Goal: Task Accomplishment & Management: Use online tool/utility

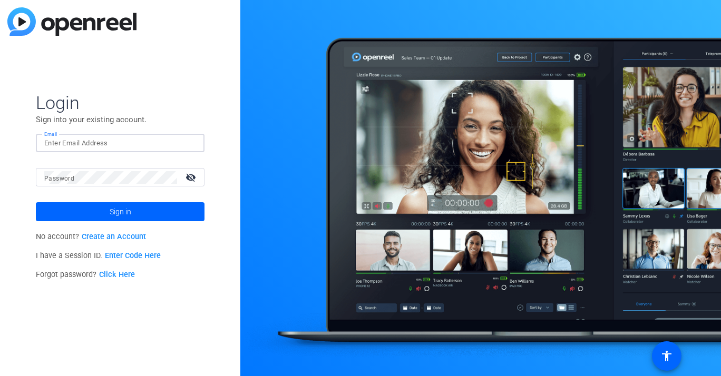
click at [171, 141] on input "Email" at bounding box center [120, 143] width 152 height 13
type input "[EMAIL_ADDRESS][DOMAIN_NAME]"
click at [193, 211] on span at bounding box center [120, 211] width 169 height 25
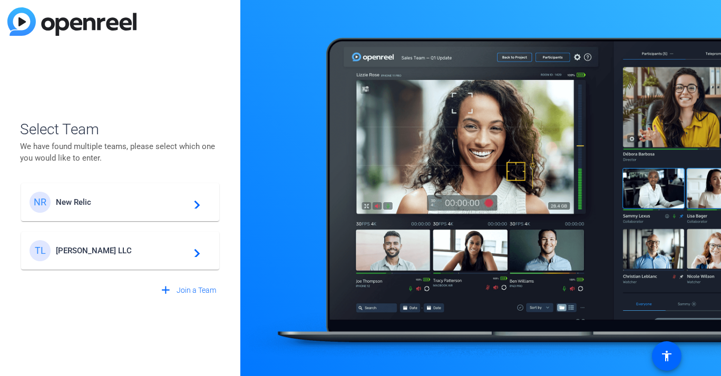
click at [144, 250] on span "Theo Darling LLC" at bounding box center [122, 250] width 132 height 9
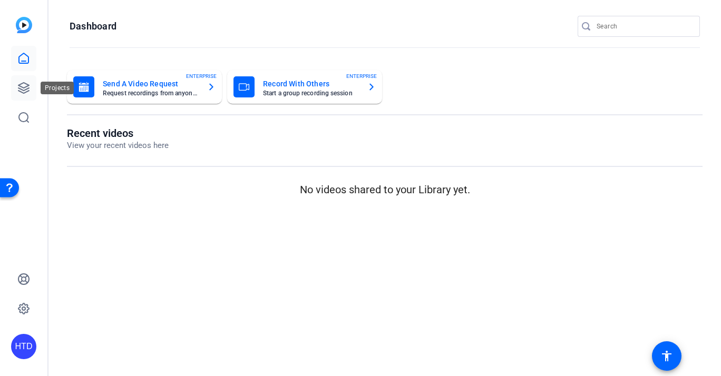
click at [24, 85] on icon at bounding box center [23, 88] width 13 height 13
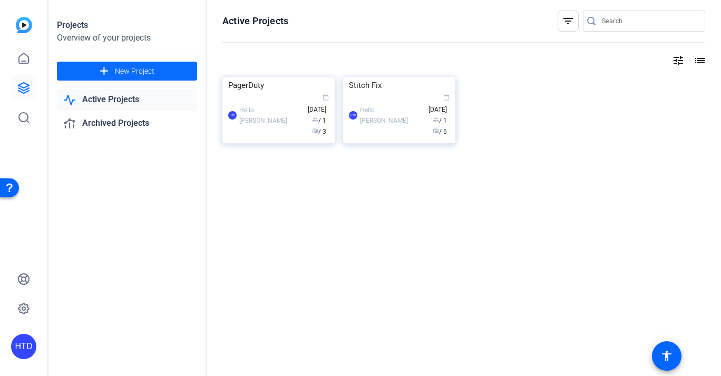
click at [130, 67] on span "New Project" at bounding box center [135, 71] width 40 height 11
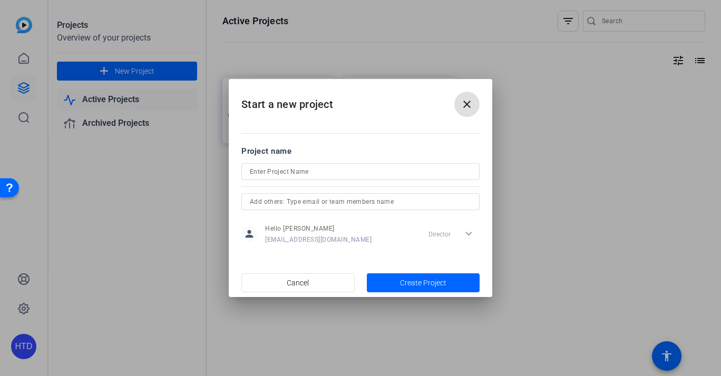
click at [326, 168] on input at bounding box center [360, 171] width 221 height 13
type input "ROX"
click at [0, 0] on span "Create Project" at bounding box center [0, 0] width 0 height 0
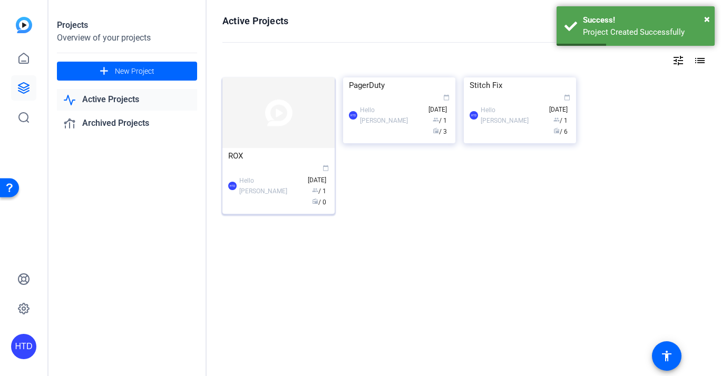
click at [271, 152] on div "ROX" at bounding box center [278, 156] width 101 height 16
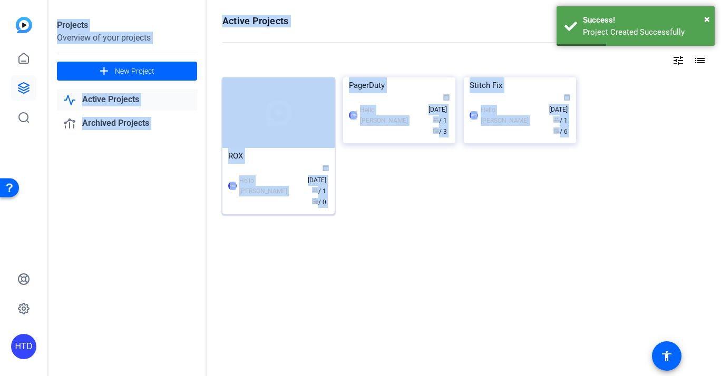
click at [271, 152] on div "Projects Overview of your projects add New Project Active Projects Archived Pro…" at bounding box center [384, 188] width 672 height 376
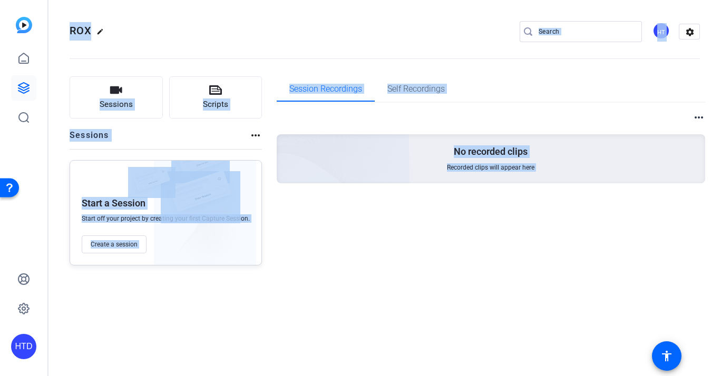
click at [325, 228] on div "Session Recordings Self Recordings more_horiz No recorded clips Recorded clips …" at bounding box center [491, 170] width 429 height 189
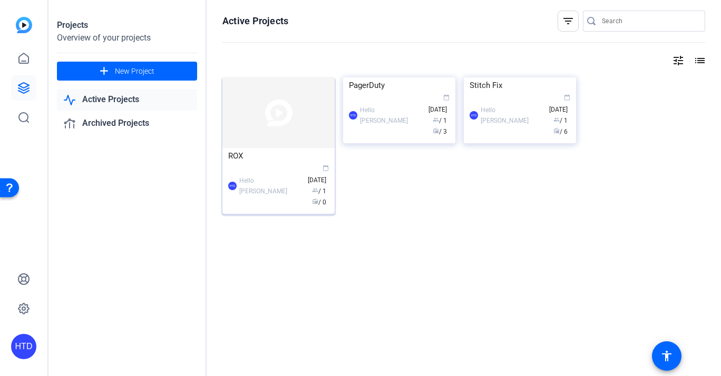
click at [294, 130] on img at bounding box center [278, 112] width 112 height 71
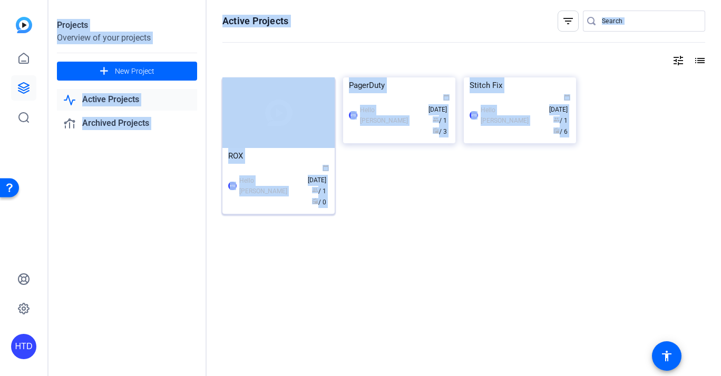
click at [294, 130] on div "Projects Overview of your projects add New Project Active Projects Archived Pro…" at bounding box center [384, 188] width 672 height 376
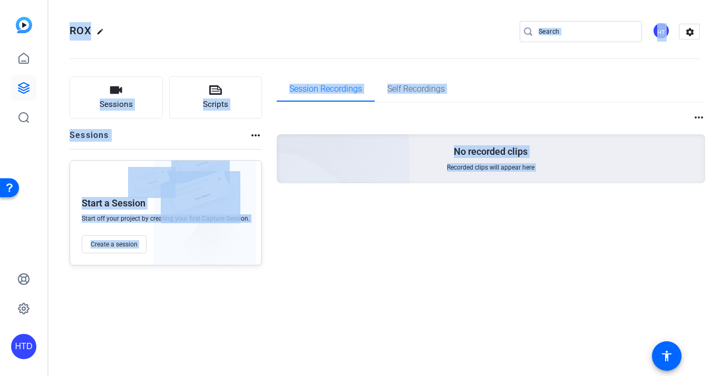
click at [334, 227] on div "Session Recordings Self Recordings more_horiz No recorded clips Recorded clips …" at bounding box center [491, 170] width 429 height 189
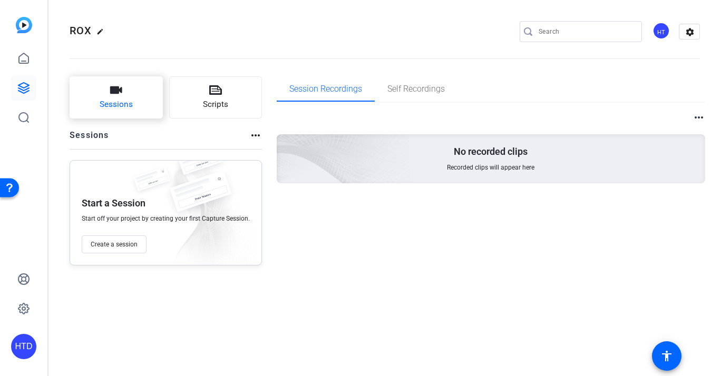
click at [132, 94] on button "Sessions" at bounding box center [116, 97] width 93 height 42
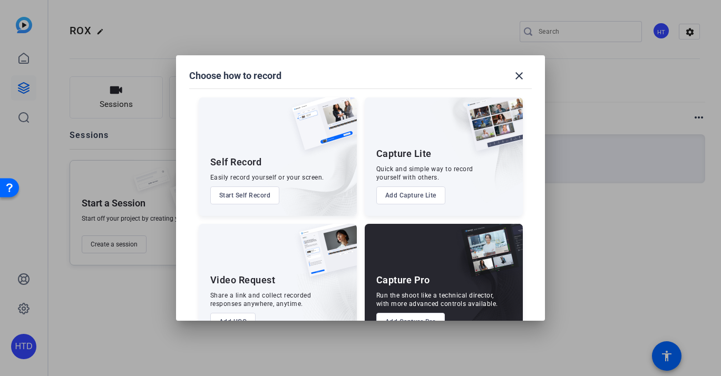
scroll to position [32, 0]
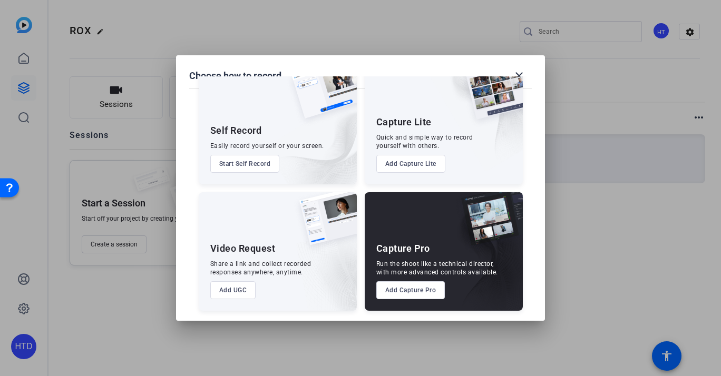
click at [402, 292] on button "Add Capture Pro" at bounding box center [410, 290] width 69 height 18
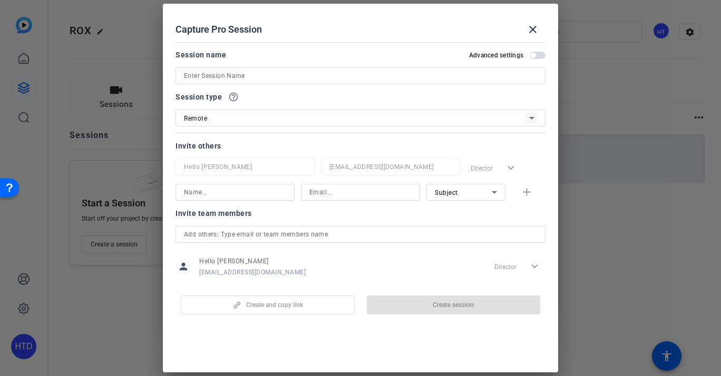
click at [296, 76] on input at bounding box center [360, 76] width 353 height 13
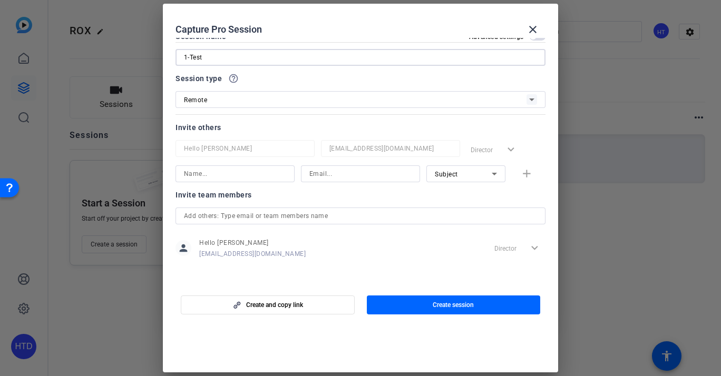
scroll to position [19, 0]
type input "1-Test"
click at [259, 172] on input at bounding box center [235, 173] width 102 height 13
type input "Rox@hellotheodarling.com"
click at [295, 186] on openreel-capture-pro-session-invite-users "Invite others Hello Theo Darling nds@hellotheodarling.com Director expand_more …" at bounding box center [360, 196] width 370 height 151
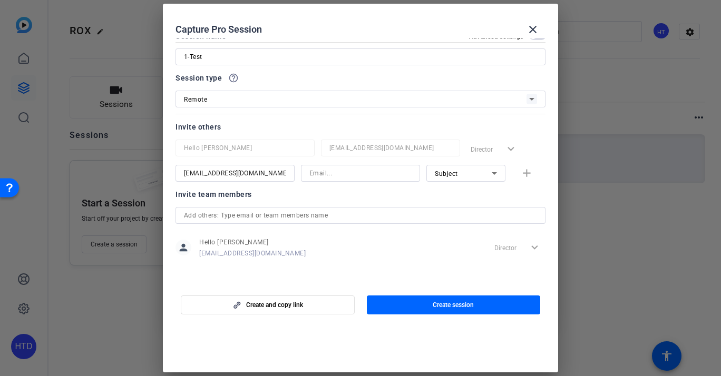
click at [277, 176] on input "Rox@hellotheodarling.com" at bounding box center [235, 173] width 102 height 13
click at [335, 175] on input at bounding box center [360, 173] width 102 height 13
click at [290, 172] on div "Rox@hellotheodarling.com" at bounding box center [234, 173] width 119 height 17
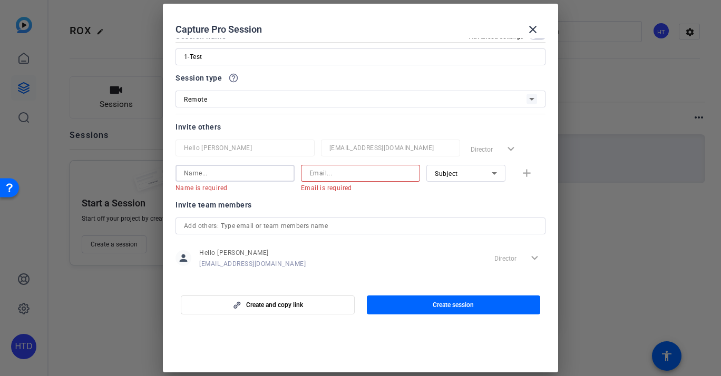
click at [326, 171] on input at bounding box center [360, 173] width 102 height 13
paste input "Rox@hellotheodarling.com"
type input "Rox@hellotheodarling.com"
click at [251, 179] on input at bounding box center [235, 173] width 102 height 13
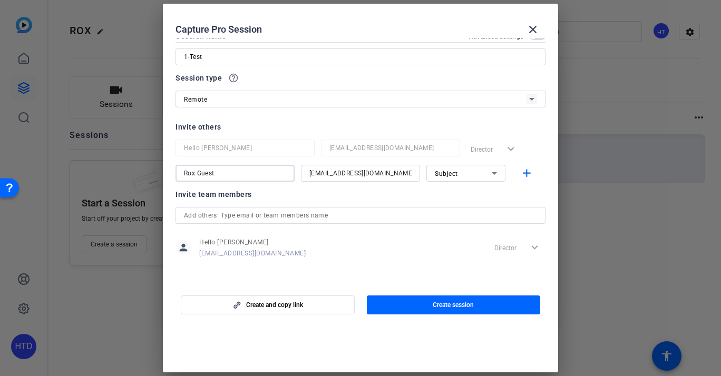
type input "Rox Guest"
click at [494, 171] on icon at bounding box center [494, 173] width 13 height 13
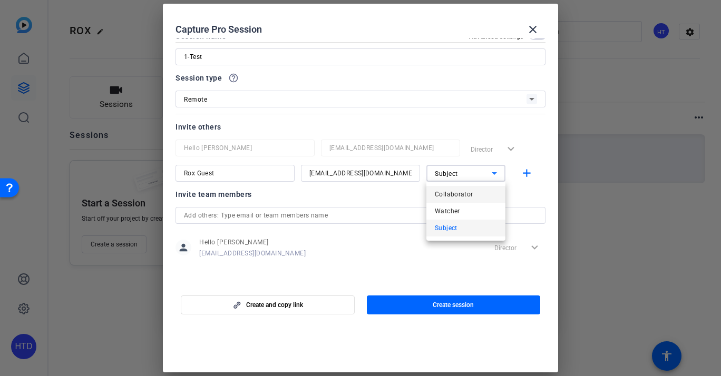
click at [477, 195] on mat-option "Collaborator" at bounding box center [465, 194] width 79 height 17
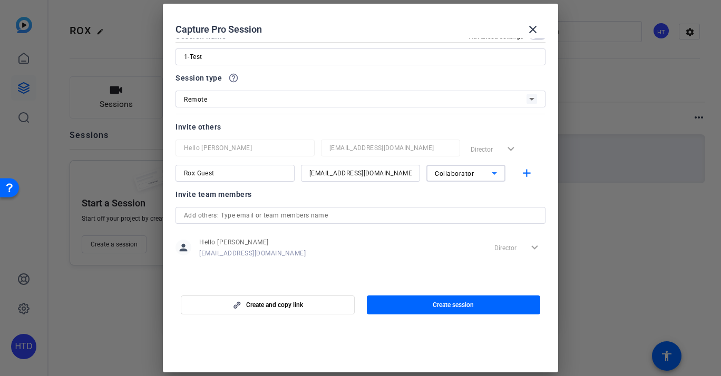
scroll to position [0, 0]
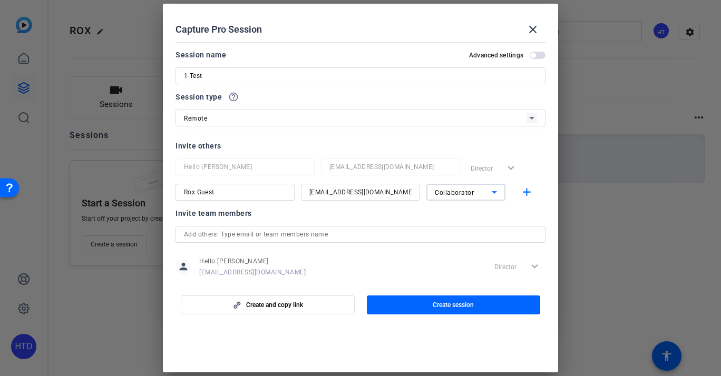
click at [534, 51] on mat-slide-toggle "Advanced settings" at bounding box center [507, 54] width 76 height 13
click at [534, 53] on span "button" at bounding box center [532, 55] width 5 height 5
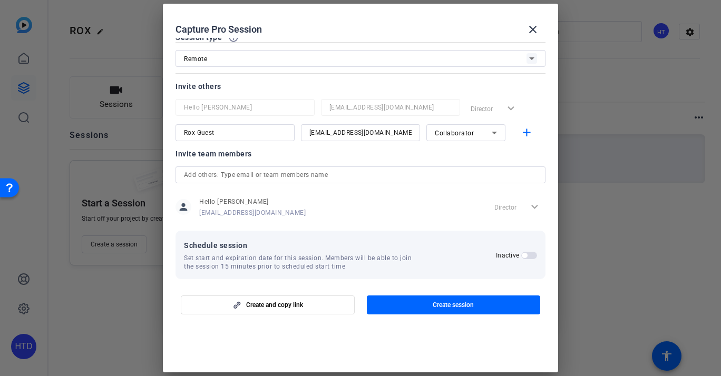
scroll to position [67, 0]
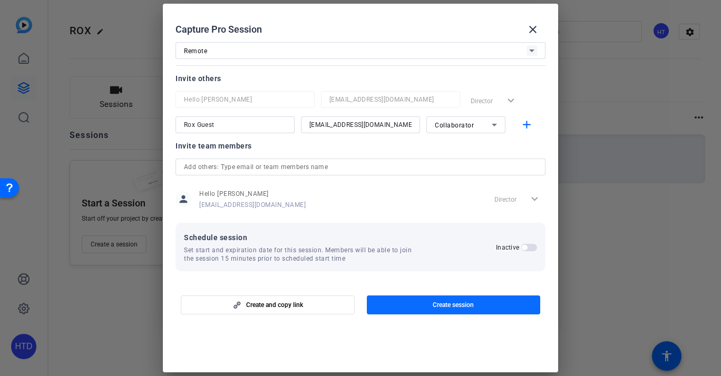
click at [442, 308] on span "Create session" at bounding box center [453, 305] width 41 height 8
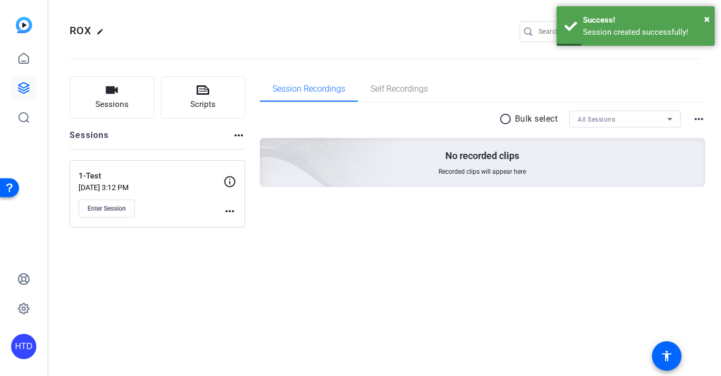
click at [227, 209] on mat-icon "more_horiz" at bounding box center [229, 211] width 13 height 13
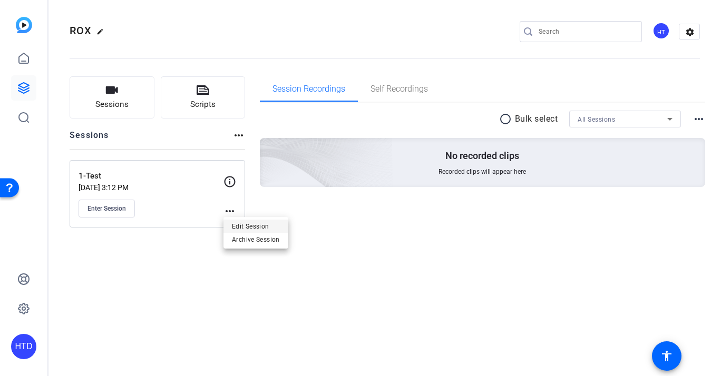
click at [238, 226] on span "Edit Session" at bounding box center [256, 226] width 48 height 13
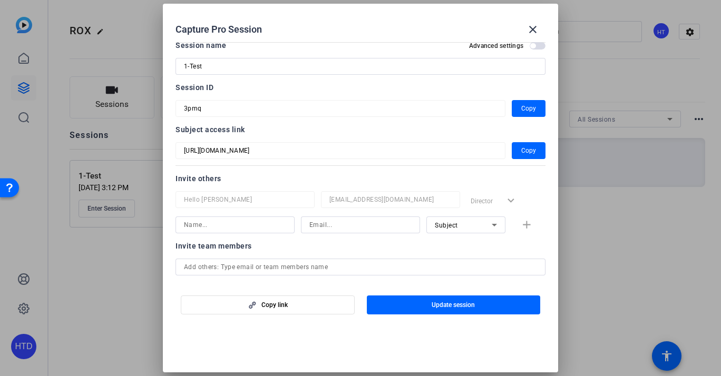
scroll to position [0, 0]
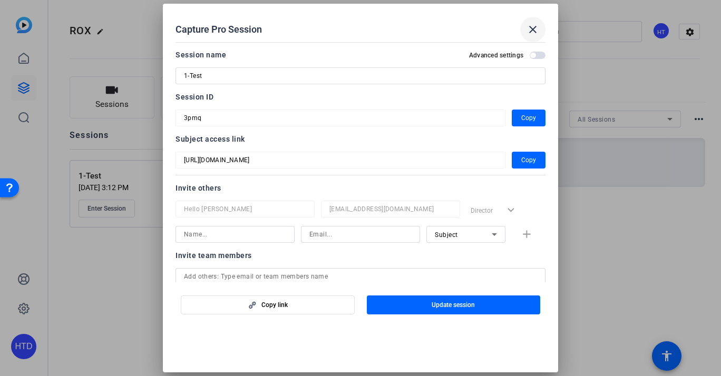
click at [533, 31] on mat-icon "close" at bounding box center [532, 29] width 13 height 13
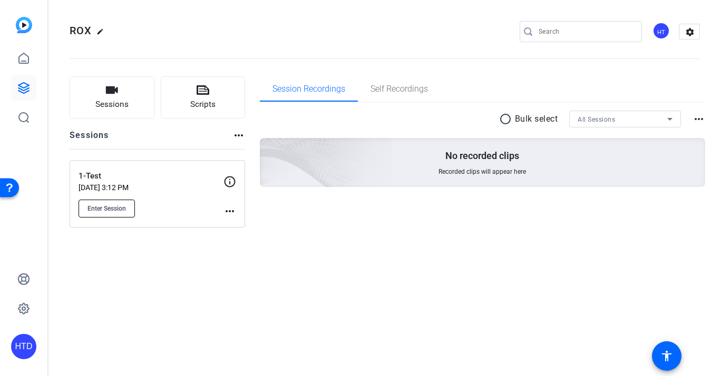
click at [87, 207] on span "Enter Session" at bounding box center [106, 208] width 38 height 8
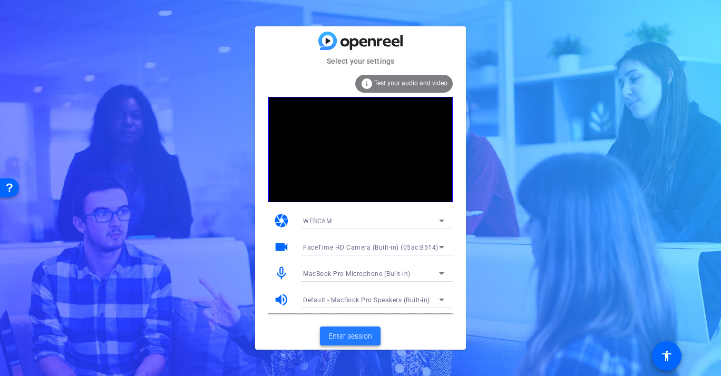
click at [349, 332] on span "Enter session" at bounding box center [350, 336] width 44 height 11
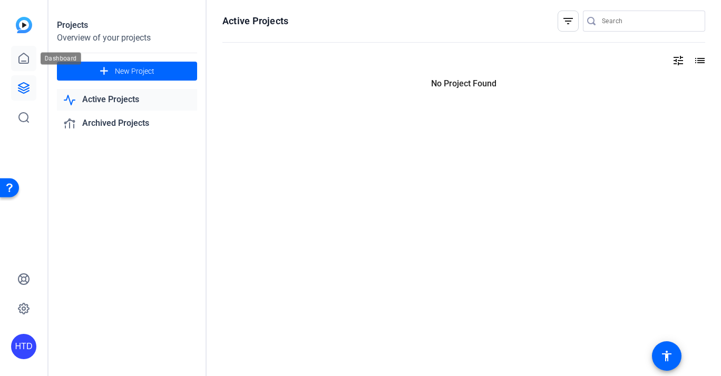
click at [25, 59] on icon at bounding box center [23, 58] width 13 height 13
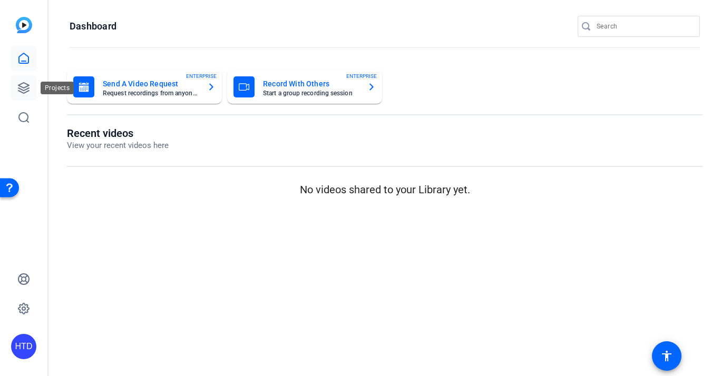
click at [23, 87] on icon at bounding box center [23, 88] width 11 height 11
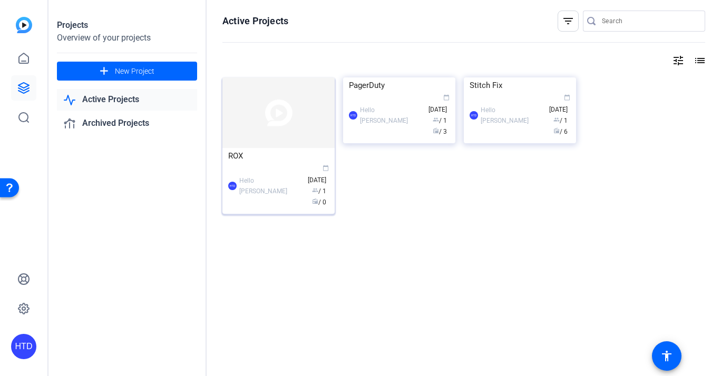
click at [257, 123] on img at bounding box center [278, 112] width 112 height 71
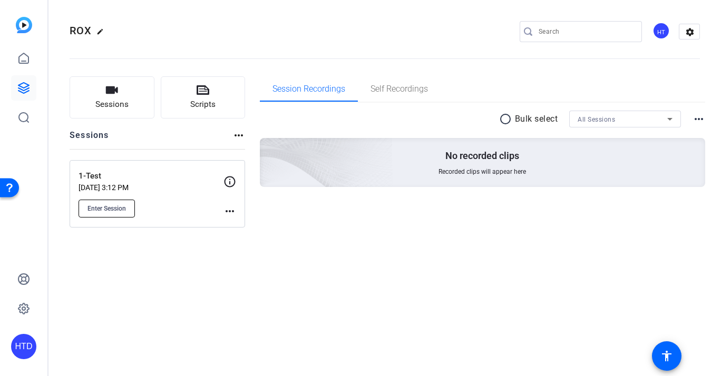
click at [115, 208] on span "Enter Session" at bounding box center [106, 208] width 38 height 8
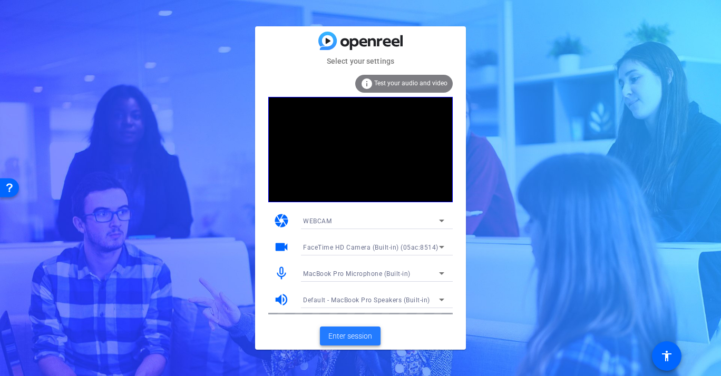
click at [351, 336] on span "Enter session" at bounding box center [350, 336] width 44 height 11
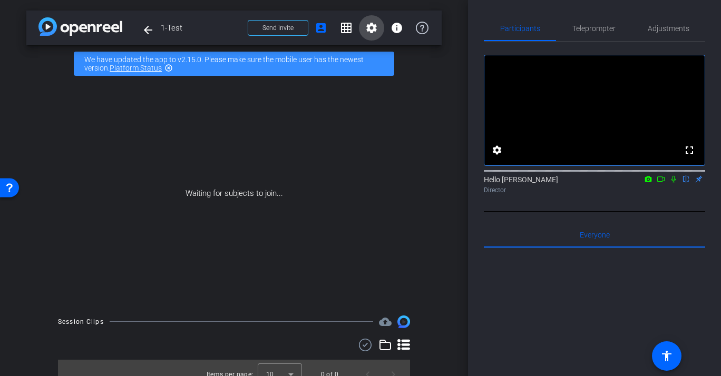
click at [373, 24] on mat-icon "settings" at bounding box center [371, 28] width 13 height 13
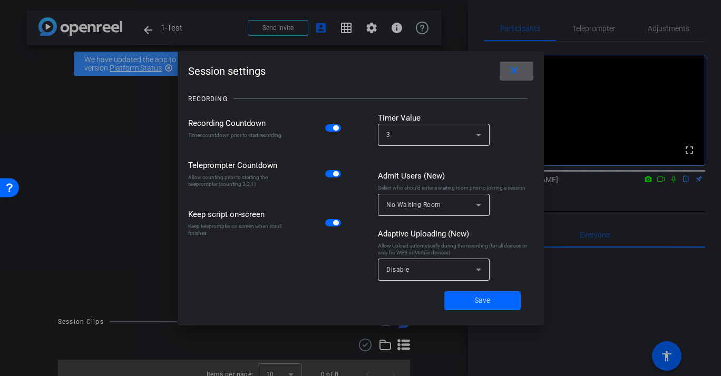
click at [518, 70] on mat-icon "close" at bounding box center [513, 70] width 13 height 13
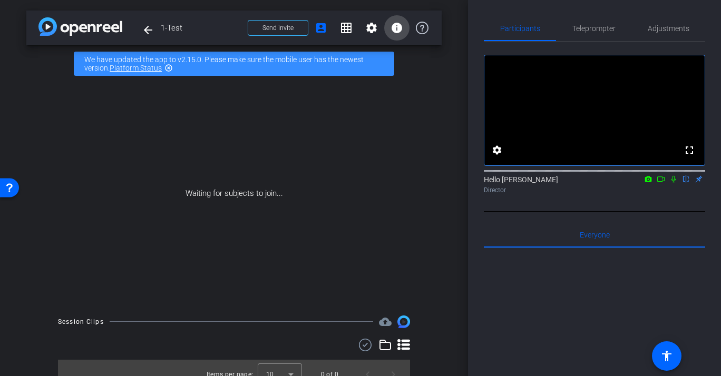
click at [398, 26] on mat-icon "info" at bounding box center [396, 28] width 13 height 13
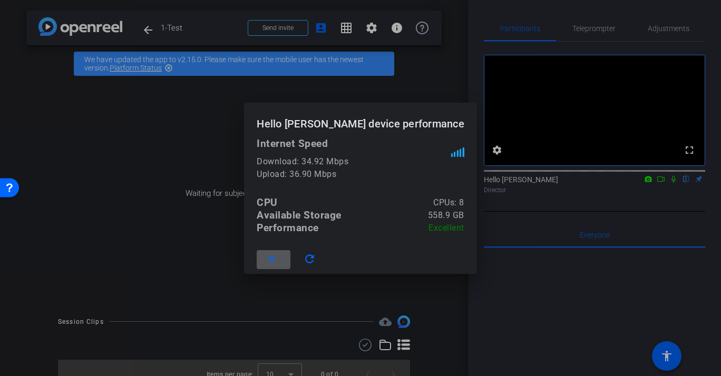
click at [418, 69] on div at bounding box center [360, 188] width 721 height 376
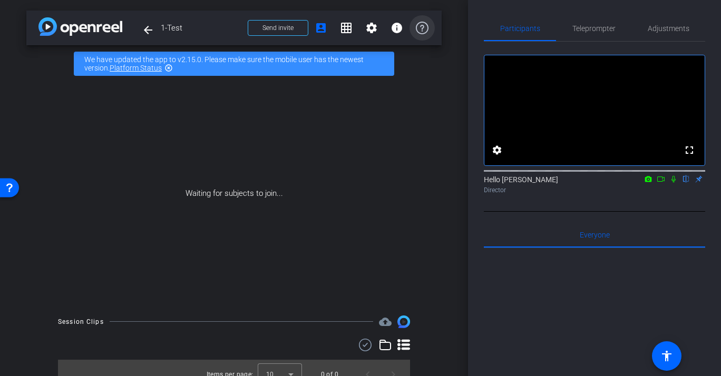
click at [423, 25] on icon at bounding box center [422, 28] width 13 height 13
click at [322, 24] on mat-icon "account_box" at bounding box center [321, 28] width 13 height 13
click at [349, 28] on mat-icon "grid_on" at bounding box center [346, 28] width 13 height 13
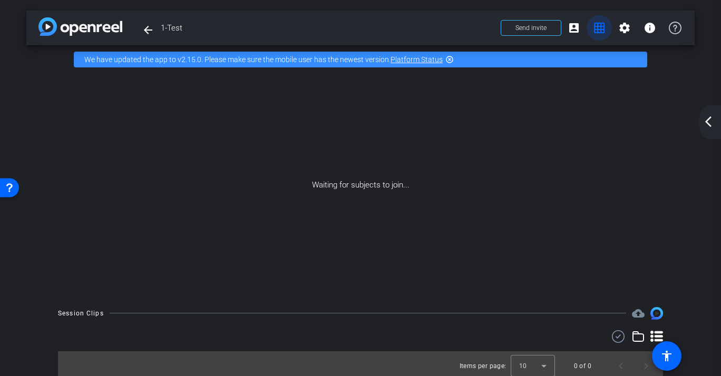
click at [593, 33] on mat-icon "grid_on" at bounding box center [599, 28] width 13 height 13
click at [707, 118] on mat-icon "arrow_back_ios_new" at bounding box center [708, 121] width 13 height 13
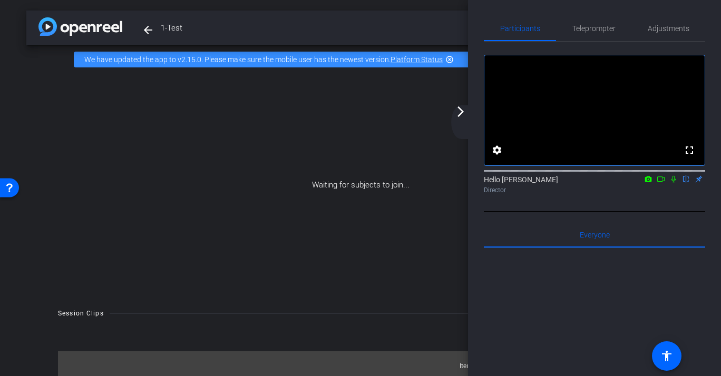
click at [358, 26] on span "1-Test" at bounding box center [328, 27] width 334 height 21
click at [456, 111] on mat-icon "arrow_forward_ios" at bounding box center [460, 111] width 13 height 13
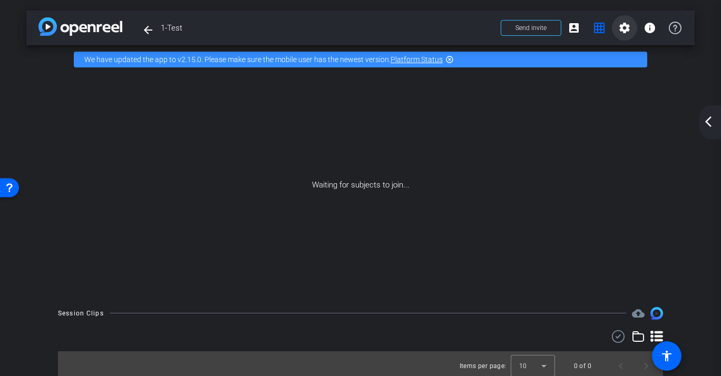
click at [624, 27] on mat-icon "settings" at bounding box center [624, 28] width 13 height 13
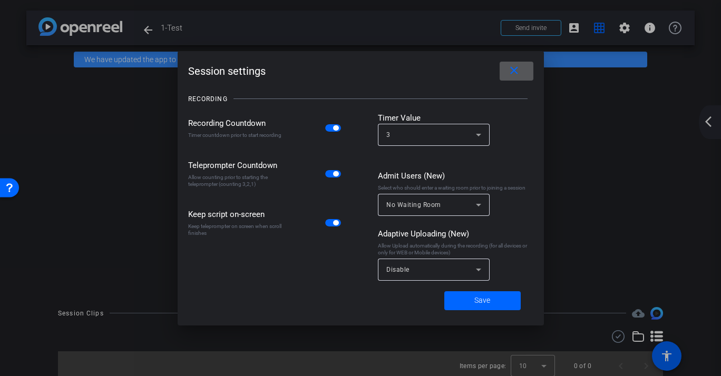
click at [514, 77] on mat-icon "close" at bounding box center [513, 70] width 13 height 13
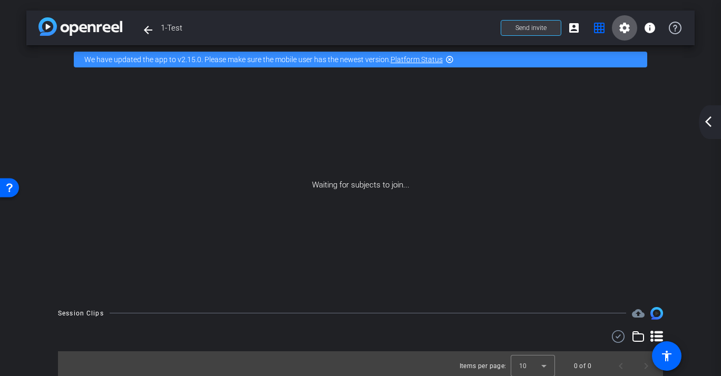
click at [523, 28] on span "Send invite" at bounding box center [530, 28] width 31 height 8
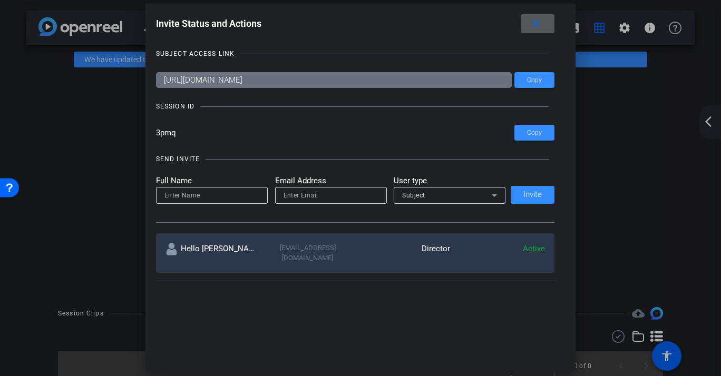
click at [531, 32] on span at bounding box center [538, 23] width 34 height 25
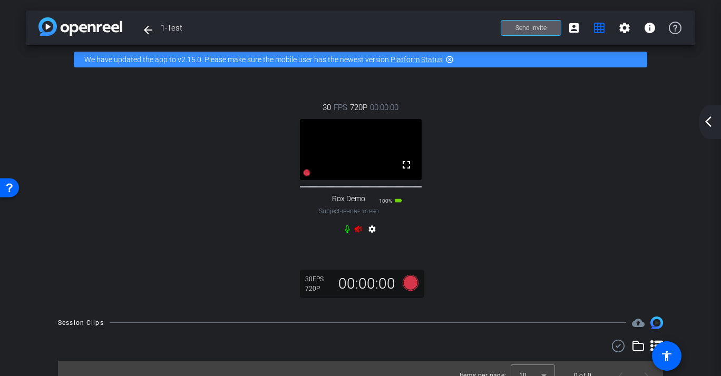
click at [346, 233] on icon at bounding box center [347, 229] width 5 height 8
click at [334, 109] on span "FPS" at bounding box center [341, 108] width 14 height 12
click at [710, 124] on mat-icon "arrow_back_ios_new" at bounding box center [708, 121] width 13 height 13
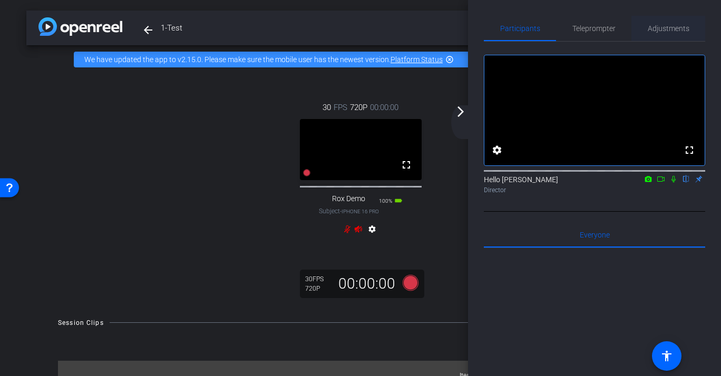
click at [654, 31] on span "Adjustments" at bounding box center [669, 28] width 42 height 7
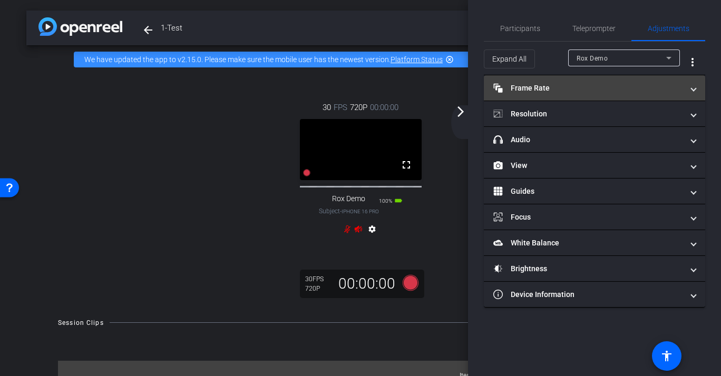
click at [578, 85] on mat-panel-title "Frame Rate Frame Rate" at bounding box center [588, 88] width 190 height 11
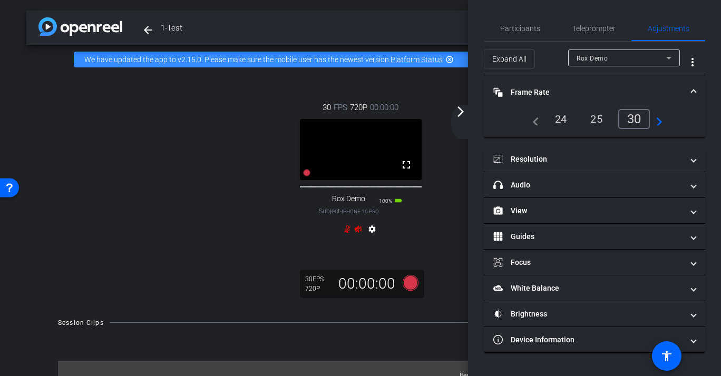
click at [561, 112] on div "24" at bounding box center [561, 119] width 28 height 18
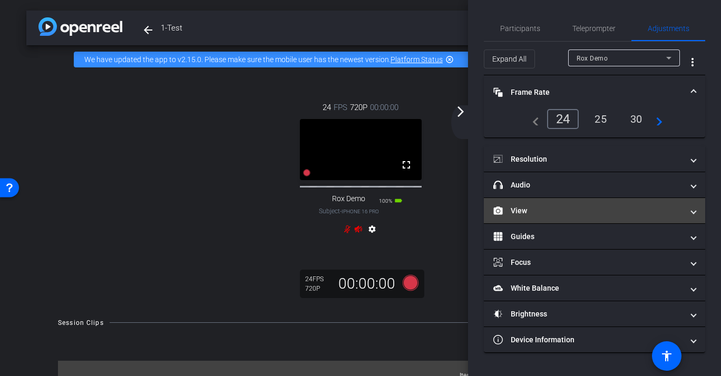
click at [567, 210] on mat-panel-title "View" at bounding box center [588, 210] width 190 height 11
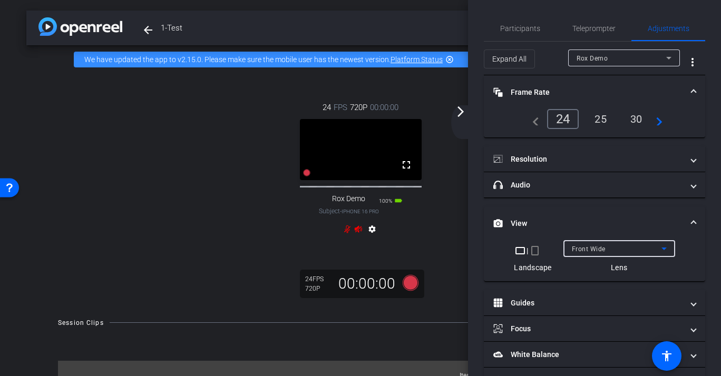
click at [584, 246] on span "Front Wide" at bounding box center [589, 249] width 34 height 7
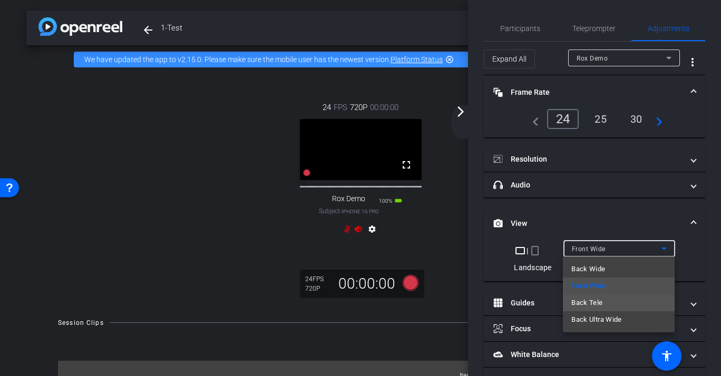
click at [589, 305] on span "Back Tele" at bounding box center [586, 303] width 31 height 13
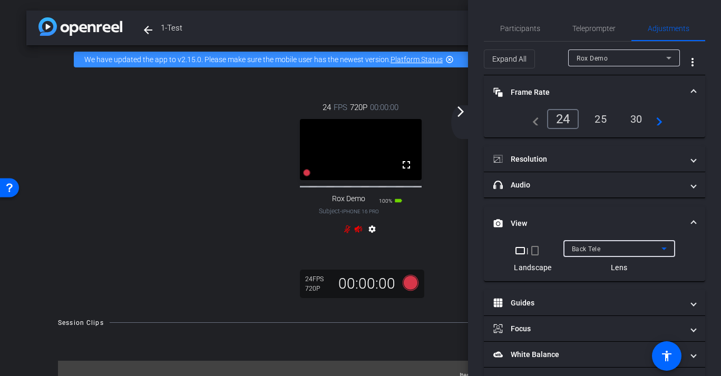
click at [616, 248] on div "Back Tele" at bounding box center [617, 248] width 90 height 13
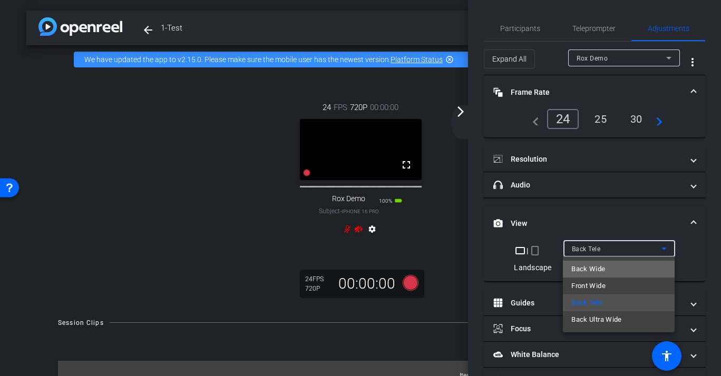
click at [609, 267] on mat-option "Back Wide" at bounding box center [619, 269] width 112 height 17
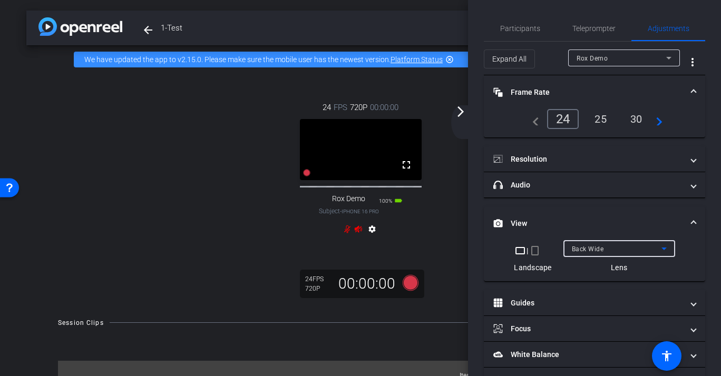
click at [569, 123] on div "24" at bounding box center [563, 119] width 32 height 20
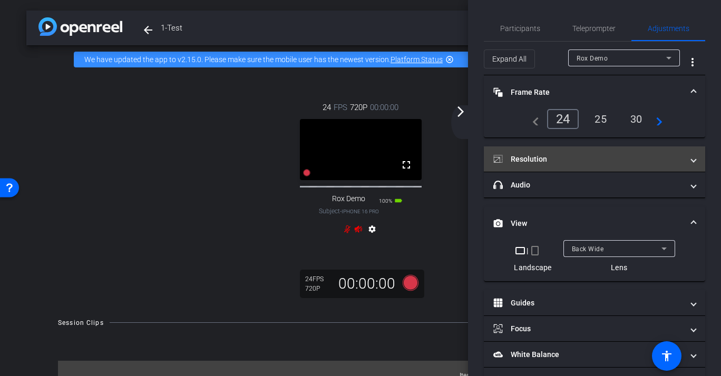
click at [556, 155] on mat-panel-title "Resolution" at bounding box center [588, 159] width 190 height 11
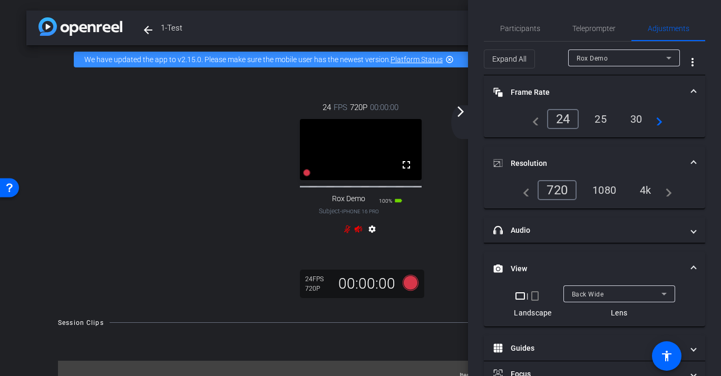
click at [635, 191] on div "4k" at bounding box center [645, 190] width 27 height 18
click at [642, 191] on div "4k" at bounding box center [645, 190] width 27 height 18
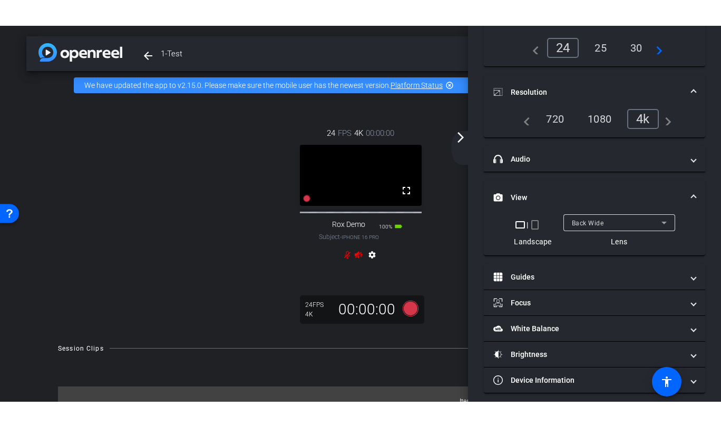
scroll to position [103, 0]
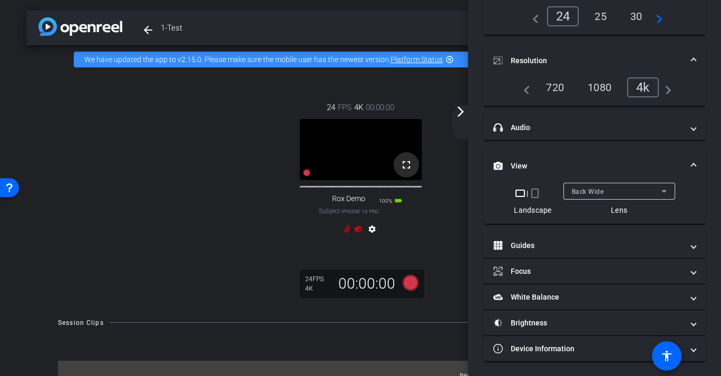
click at [407, 171] on mat-icon "fullscreen" at bounding box center [406, 165] width 13 height 13
click at [339, 149] on video at bounding box center [361, 149] width 122 height 61
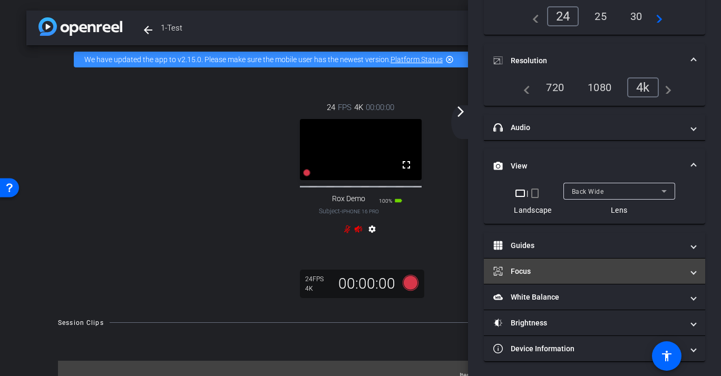
click at [557, 269] on mat-panel-title "Focus" at bounding box center [588, 271] width 190 height 11
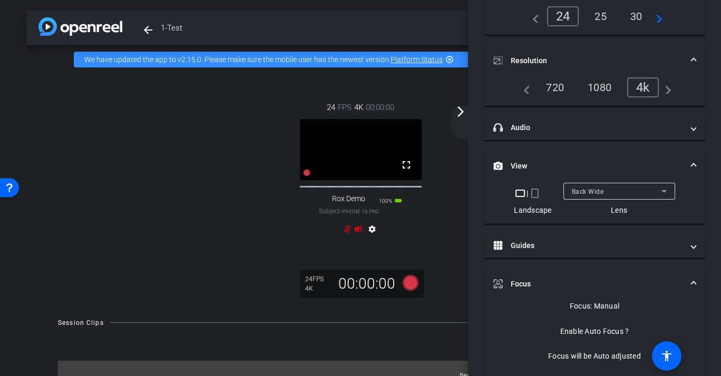
click at [557, 269] on mat-expansion-panel-header "Focus" at bounding box center [594, 284] width 221 height 34
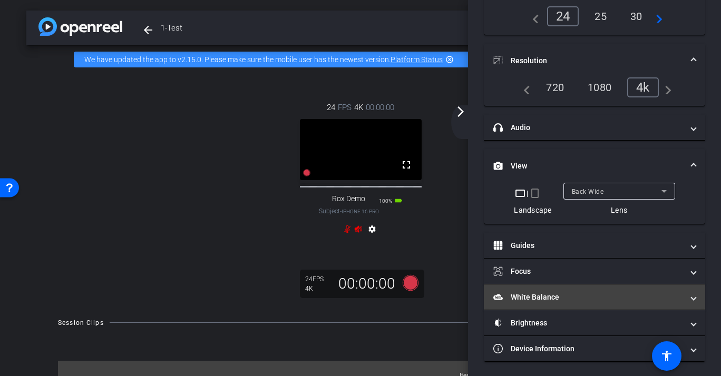
click at [558, 295] on mat-panel-title "White Balance White Balance" at bounding box center [588, 297] width 190 height 11
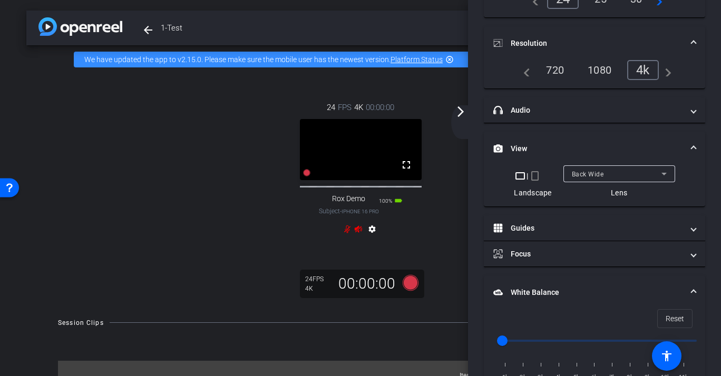
click at [558, 292] on mat-panel-title "White Balance White Balance" at bounding box center [588, 292] width 190 height 11
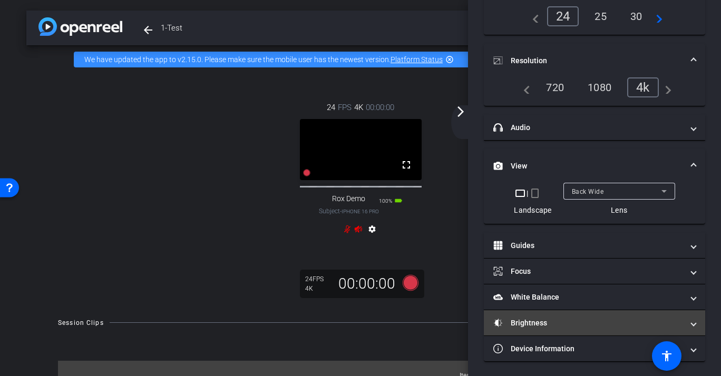
click at [556, 319] on mat-panel-title "Brightness" at bounding box center [588, 323] width 190 height 11
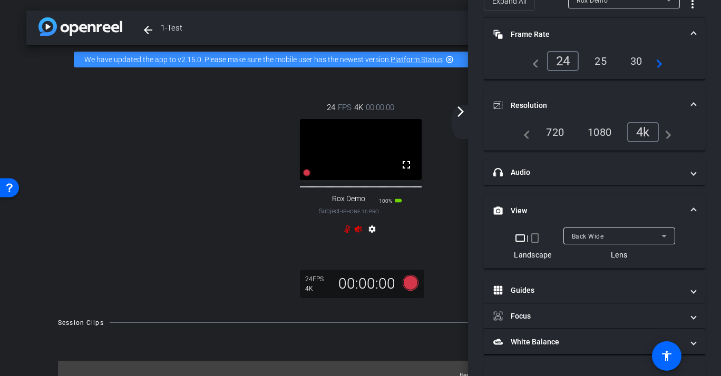
scroll to position [0, 0]
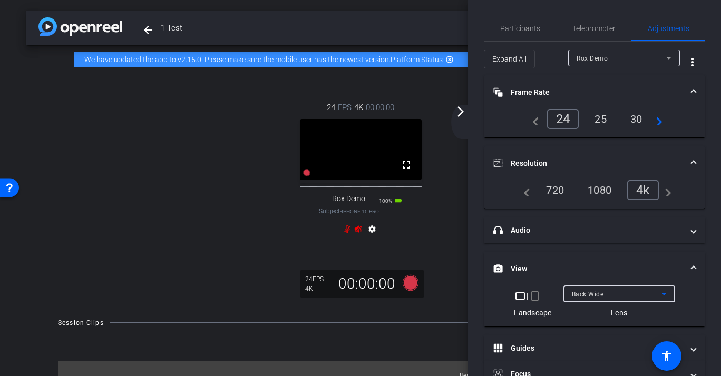
click at [592, 289] on div "Back Wide" at bounding box center [617, 294] width 90 height 13
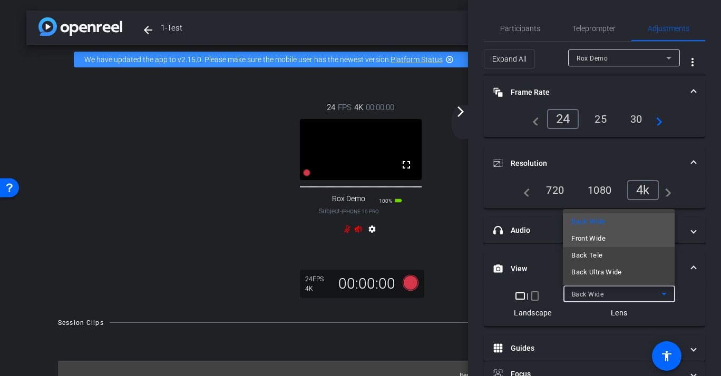
click at [605, 241] on span "Front Wide" at bounding box center [588, 238] width 34 height 13
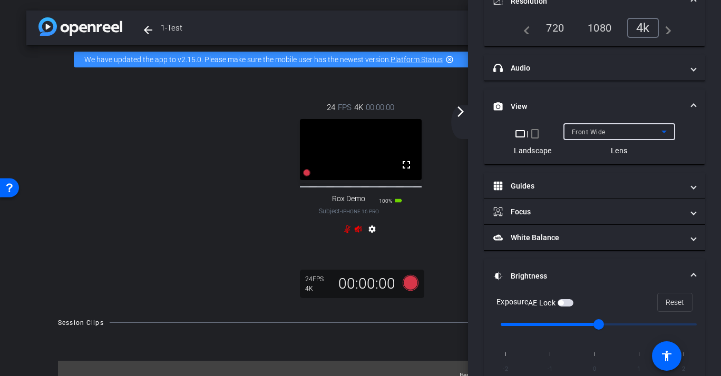
scroll to position [220, 0]
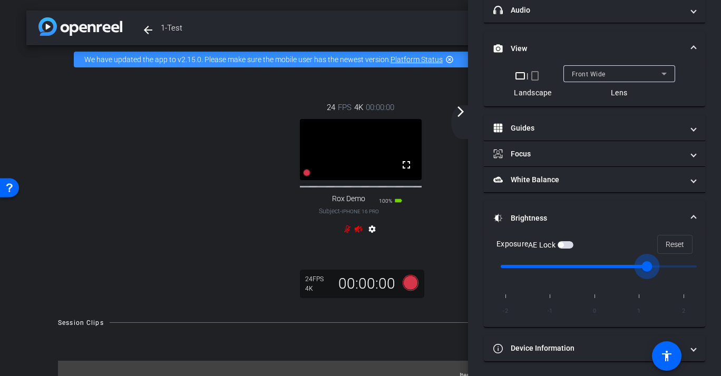
drag, startPoint x: 595, startPoint y: 263, endPoint x: 646, endPoint y: 266, distance: 51.2
click at [646, 266] on input "range" at bounding box center [598, 266] width 218 height 23
drag, startPoint x: 646, startPoint y: 266, endPoint x: 697, endPoint y: 266, distance: 50.6
click at [697, 266] on input "range" at bounding box center [598, 266] width 218 height 23
drag, startPoint x: 697, startPoint y: 266, endPoint x: 488, endPoint y: 264, distance: 208.6
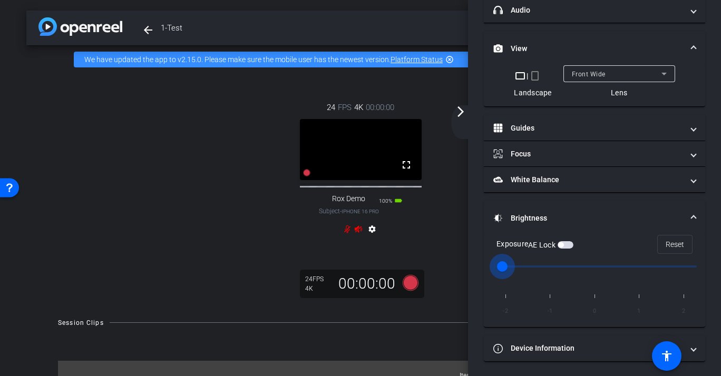
click at [489, 264] on input "range" at bounding box center [598, 266] width 218 height 23
drag, startPoint x: 502, startPoint y: 260, endPoint x: 637, endPoint y: 260, distance: 134.9
click at [637, 260] on input "range" at bounding box center [598, 266] width 218 height 23
click at [671, 239] on span "Reset" at bounding box center [674, 244] width 18 height 20
click at [694, 213] on span at bounding box center [693, 218] width 4 height 11
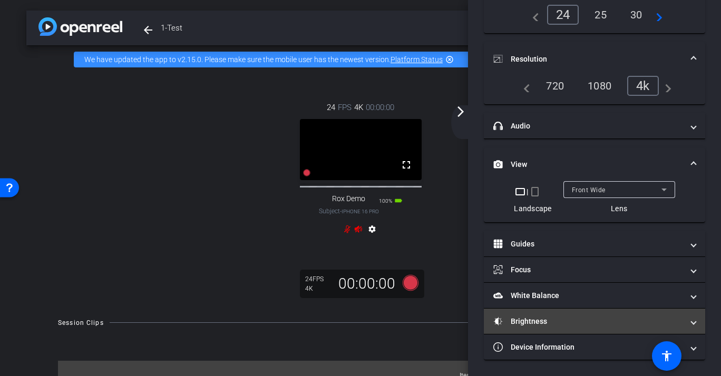
scroll to position [103, 0]
click at [691, 318] on span "Brightness" at bounding box center [592, 323] width 198 height 11
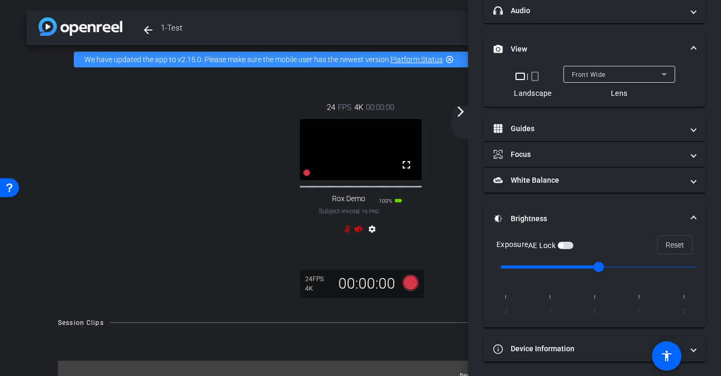
scroll to position [220, 0]
drag, startPoint x: 596, startPoint y: 265, endPoint x: 682, endPoint y: 266, distance: 85.9
click at [682, 266] on input "range" at bounding box center [598, 266] width 218 height 23
click at [528, 264] on input "range" at bounding box center [598, 266] width 218 height 23
click at [674, 243] on span "Reset" at bounding box center [674, 244] width 18 height 20
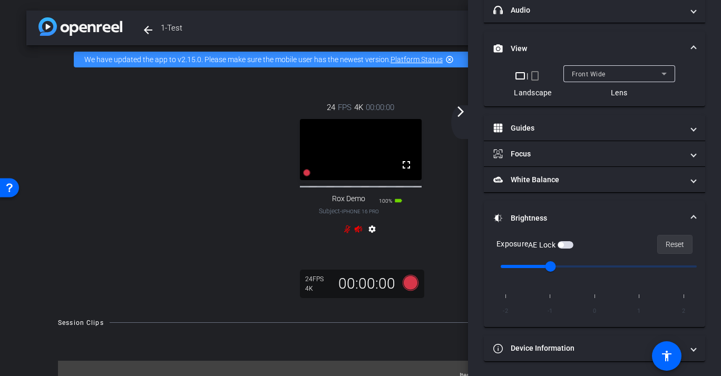
type input "0"
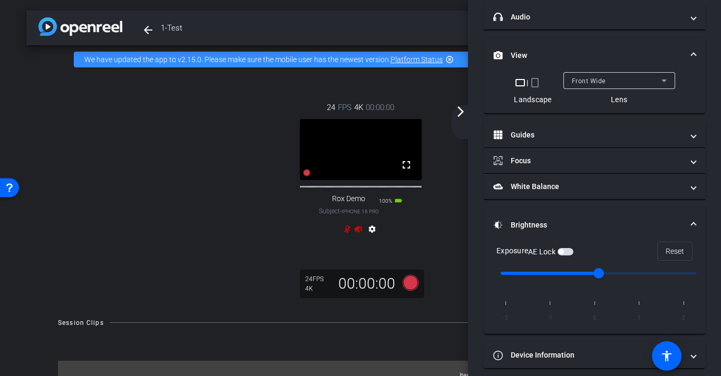
click at [691, 220] on span at bounding box center [693, 225] width 4 height 11
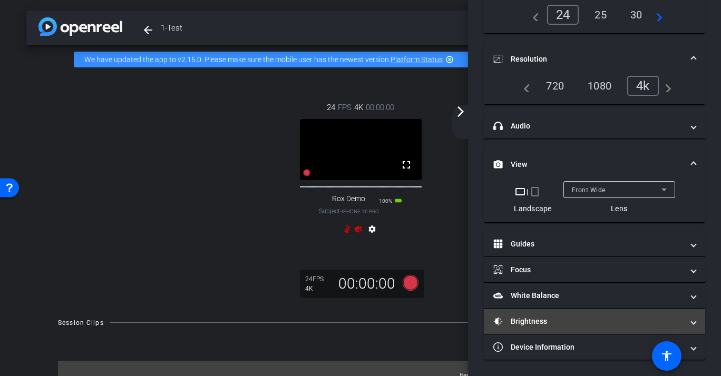
scroll to position [103, 0]
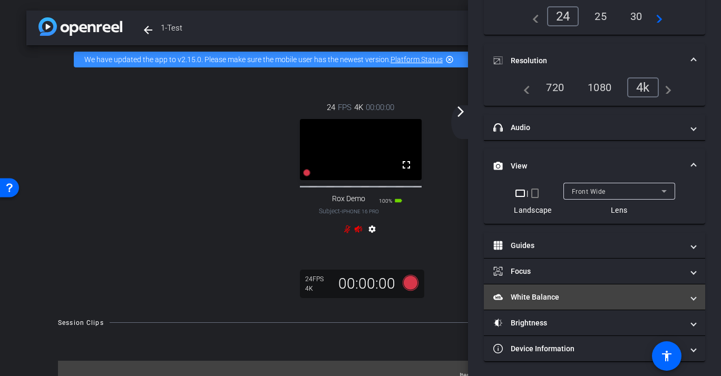
click at [694, 294] on span at bounding box center [693, 297] width 4 height 11
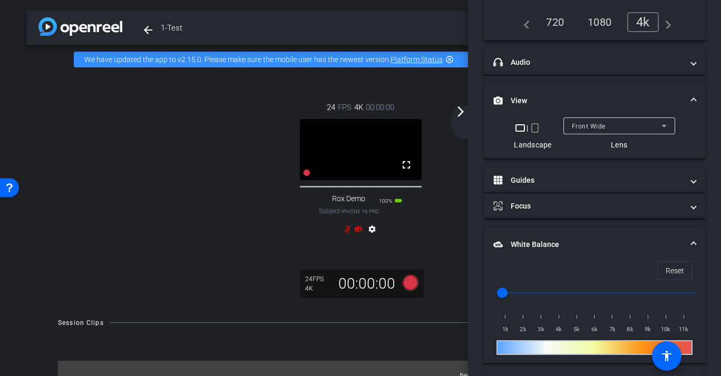
scroll to position [183, 0]
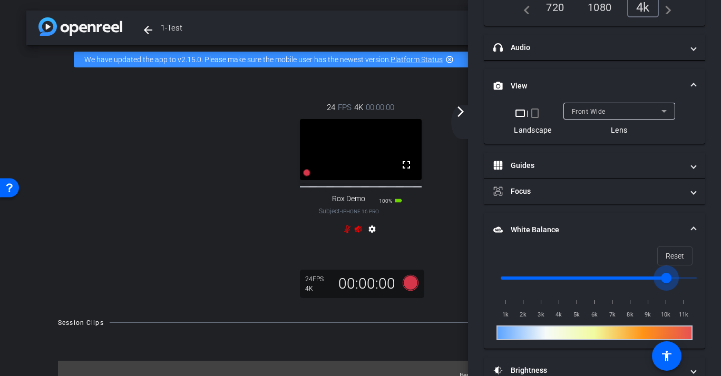
drag, startPoint x: 504, startPoint y: 276, endPoint x: 684, endPoint y: 283, distance: 180.3
click at [684, 283] on input "range" at bounding box center [598, 278] width 218 height 23
click at [679, 255] on span "Reset" at bounding box center [674, 256] width 18 height 20
type input "1000"
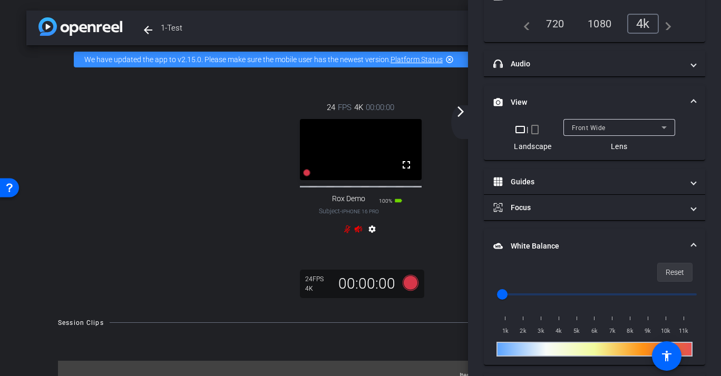
scroll to position [163, 0]
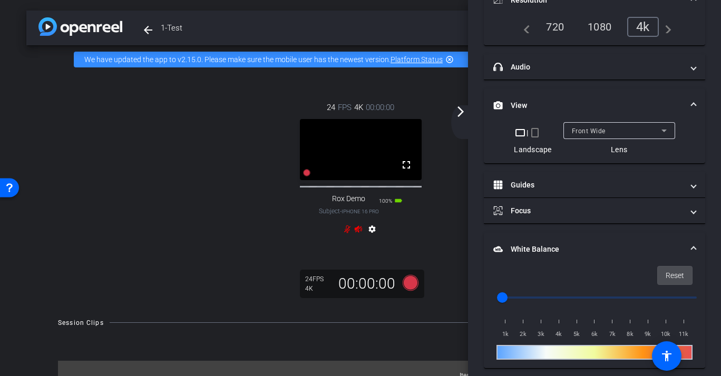
click at [674, 269] on span "Reset" at bounding box center [674, 276] width 18 height 20
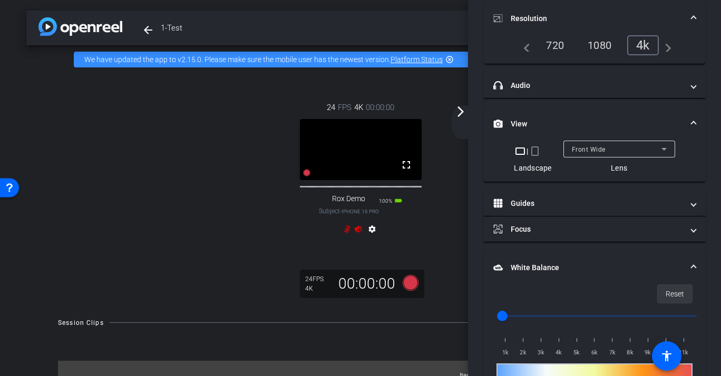
scroll to position [133, 0]
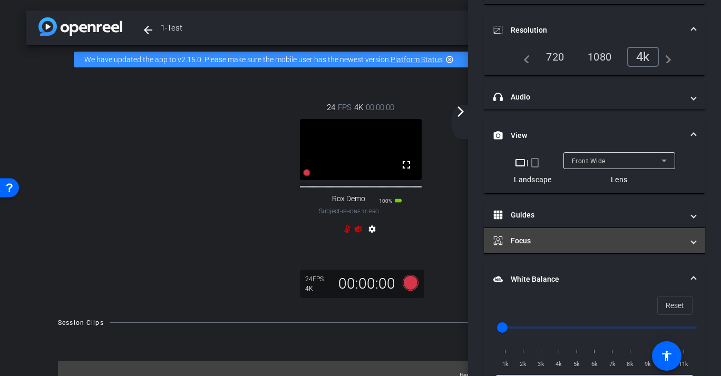
click at [658, 238] on mat-panel-title "Focus" at bounding box center [588, 241] width 190 height 11
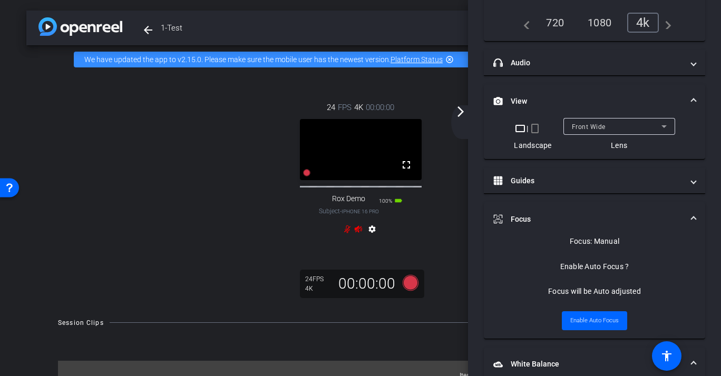
scroll to position [169, 0]
click at [593, 243] on div "Focus: Manual" at bounding box center [595, 240] width 50 height 11
click at [357, 148] on video at bounding box center [361, 149] width 122 height 61
click at [382, 155] on video at bounding box center [361, 149] width 122 height 61
click at [411, 289] on icon at bounding box center [411, 282] width 16 height 16
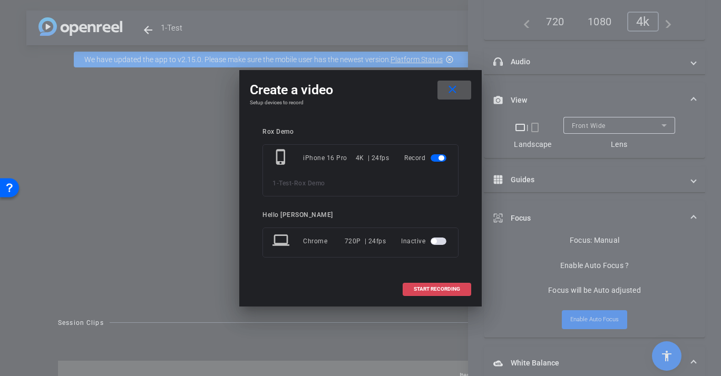
click at [423, 290] on span "START RECORDING" at bounding box center [437, 289] width 46 height 5
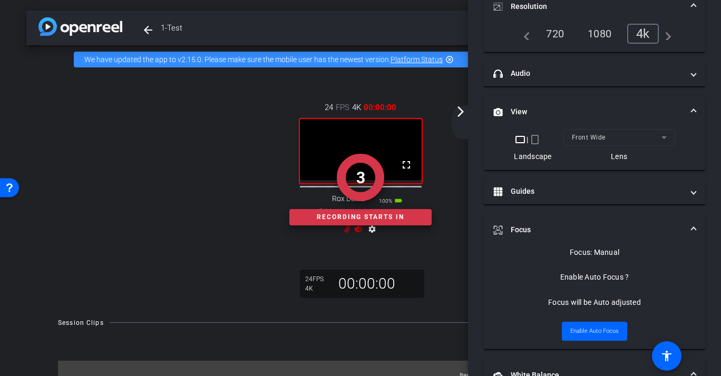
scroll to position [180, 0]
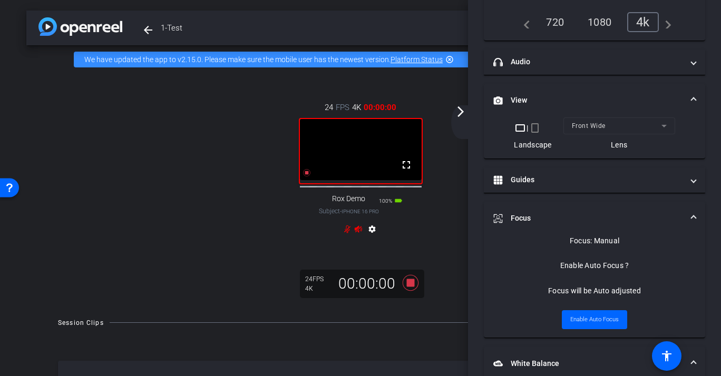
click at [368, 150] on video at bounding box center [361, 149] width 122 height 61
click at [363, 140] on video at bounding box center [361, 149] width 122 height 61
click at [406, 171] on mat-icon "fullscreen" at bounding box center [406, 165] width 13 height 13
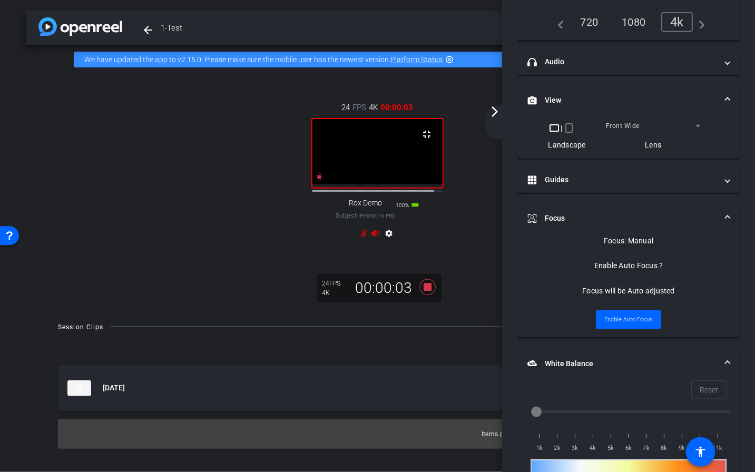
click at [410, 184] on video at bounding box center [377, 151] width 130 height 65
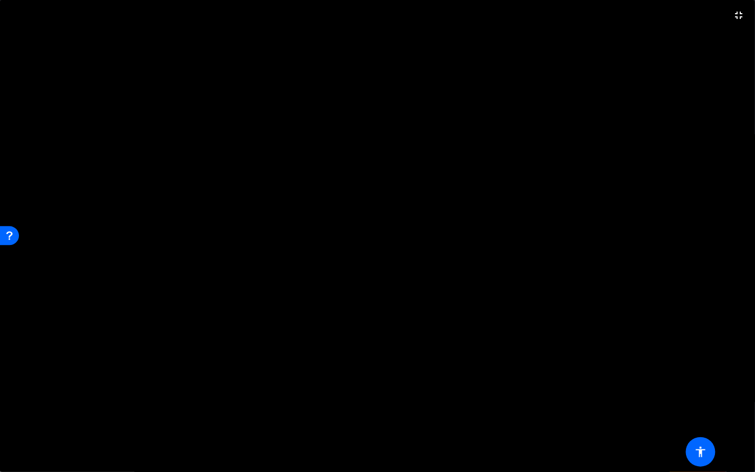
click at [428, 209] on video at bounding box center [377, 236] width 755 height 472
click at [443, 208] on video at bounding box center [377, 236] width 755 height 472
click at [394, 173] on video at bounding box center [377, 236] width 755 height 472
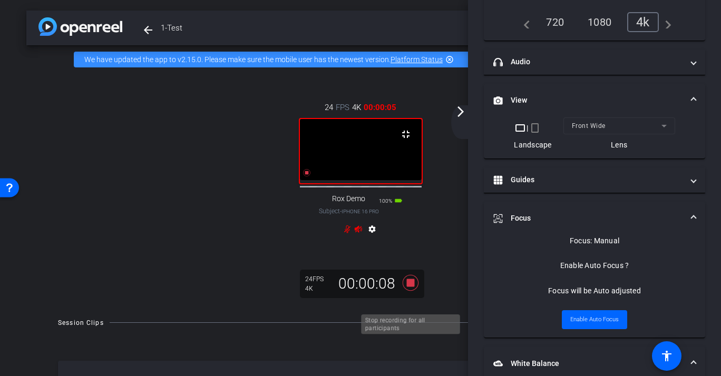
click at [409, 292] on icon at bounding box center [410, 282] width 25 height 19
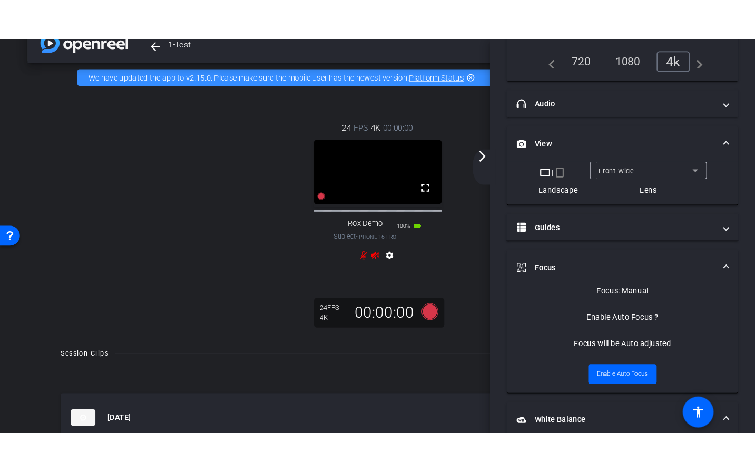
scroll to position [0, 0]
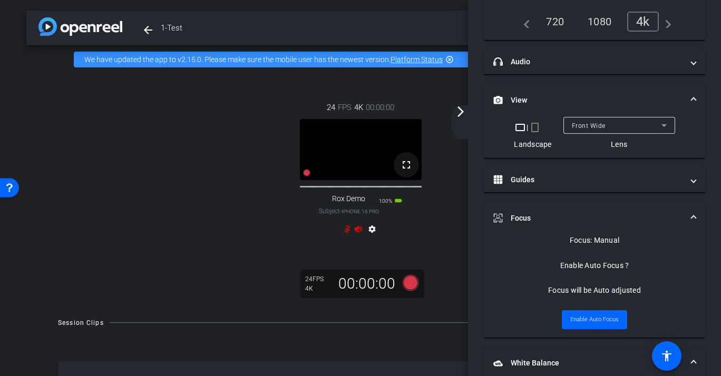
click at [408, 171] on mat-icon "fullscreen" at bounding box center [406, 165] width 13 height 13
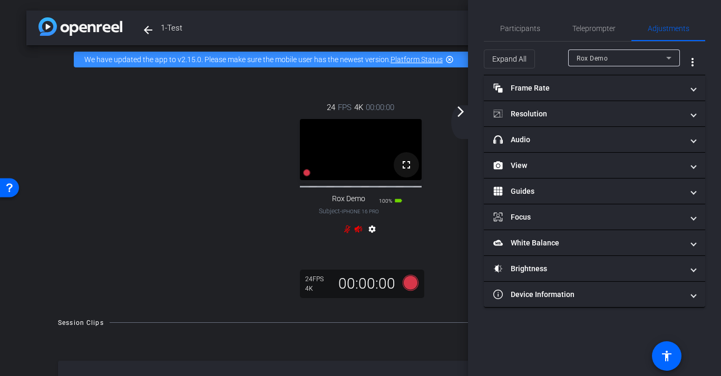
click at [410, 171] on mat-icon "fullscreen" at bounding box center [406, 165] width 13 height 13
click at [405, 170] on mat-icon "fullscreen" at bounding box center [406, 165] width 13 height 13
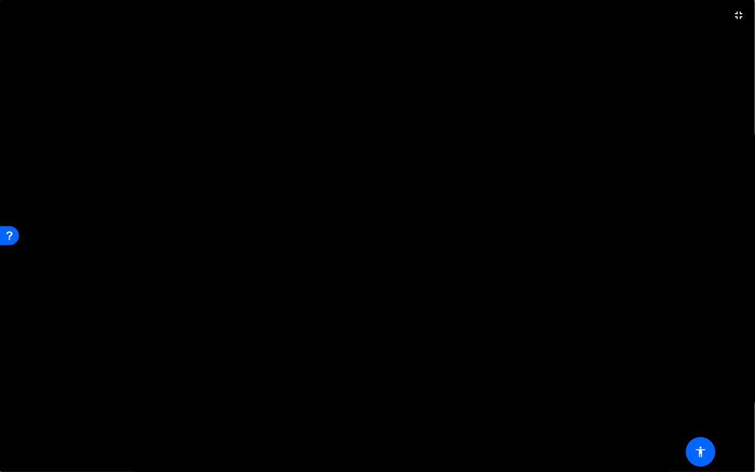
click at [395, 188] on video at bounding box center [377, 236] width 755 height 472
click at [445, 179] on video at bounding box center [377, 236] width 755 height 472
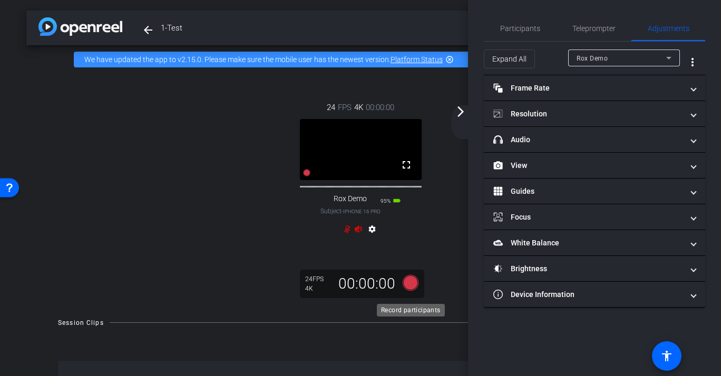
click at [408, 290] on icon at bounding box center [411, 282] width 16 height 16
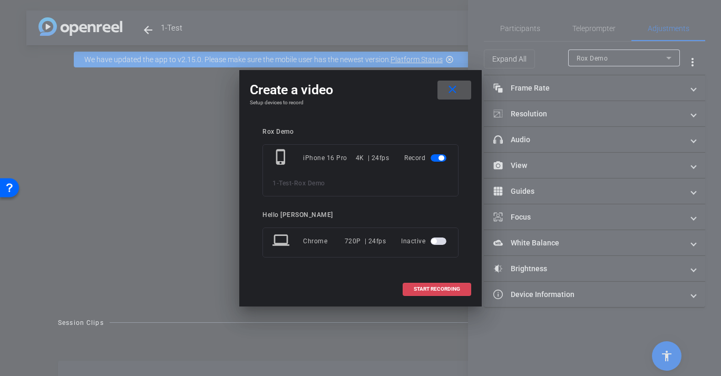
click at [440, 290] on span "START RECORDING" at bounding box center [437, 289] width 46 height 5
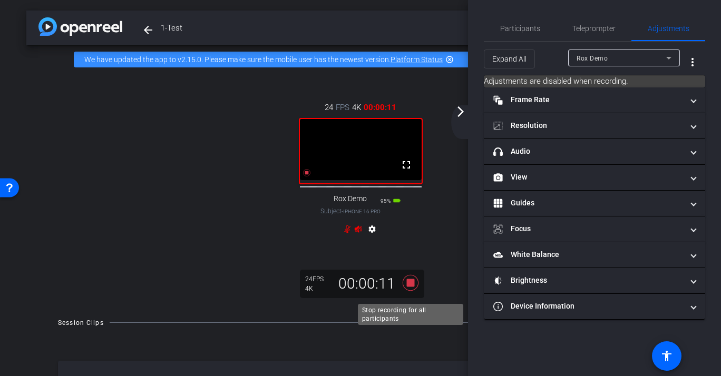
click at [404, 292] on icon at bounding box center [410, 282] width 25 height 19
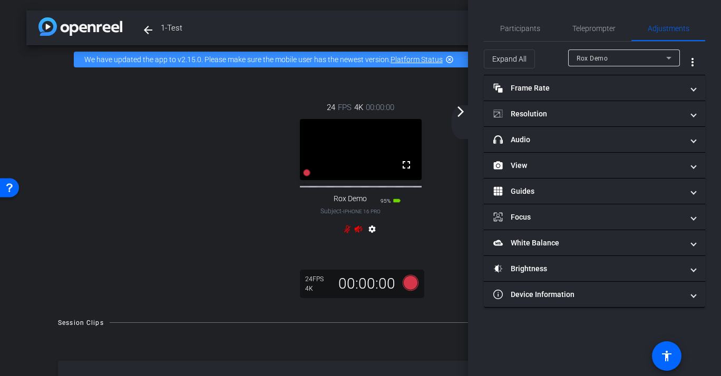
scroll to position [130, 0]
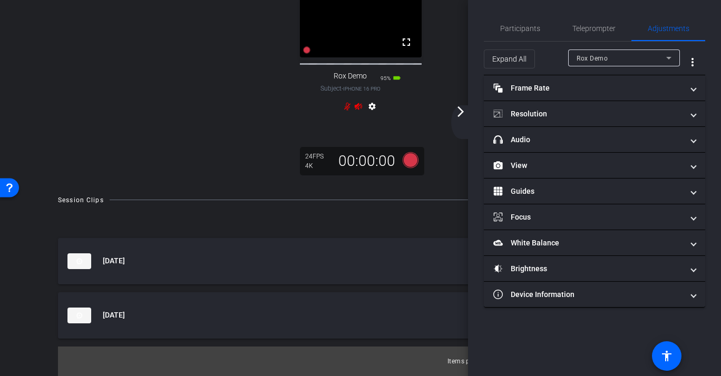
click at [464, 107] on mat-icon "arrow_forward_ios" at bounding box center [460, 111] width 13 height 13
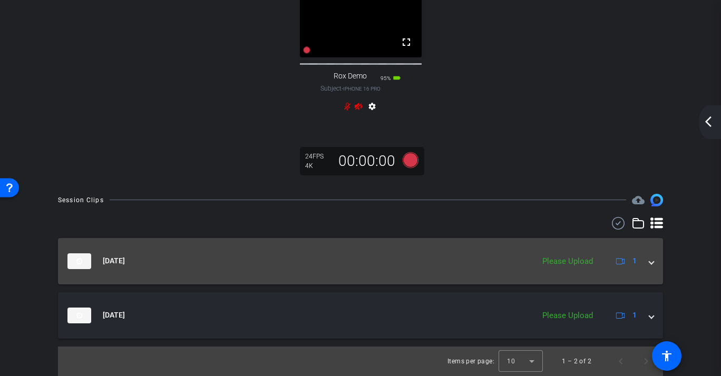
click at [580, 263] on div "Please Upload" at bounding box center [567, 262] width 61 height 12
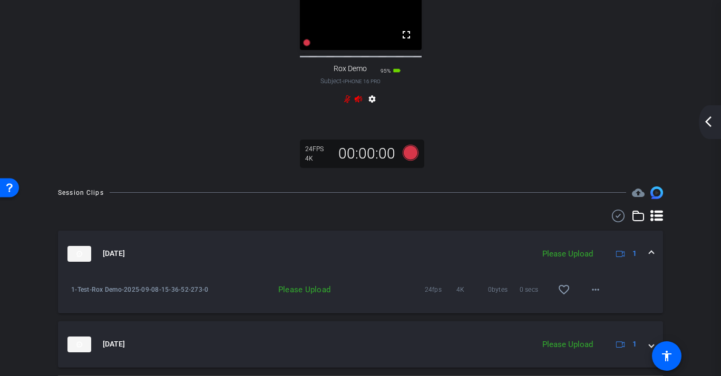
click at [308, 295] on div "Please Upload" at bounding box center [277, 290] width 116 height 11
click at [601, 296] on mat-icon "more_horiz" at bounding box center [595, 289] width 13 height 13
click at [602, 314] on span "Upload" at bounding box center [612, 319] width 42 height 13
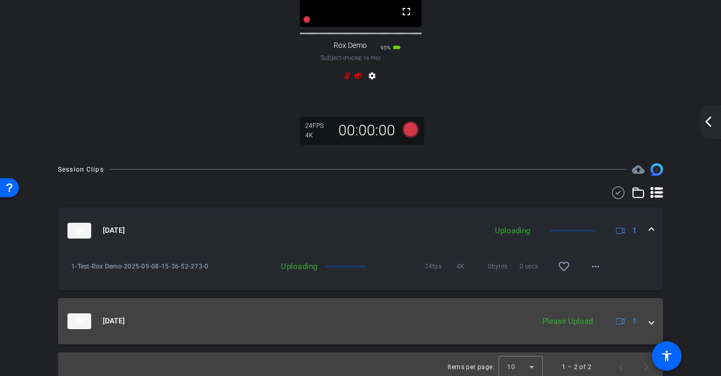
scroll to position [166, 0]
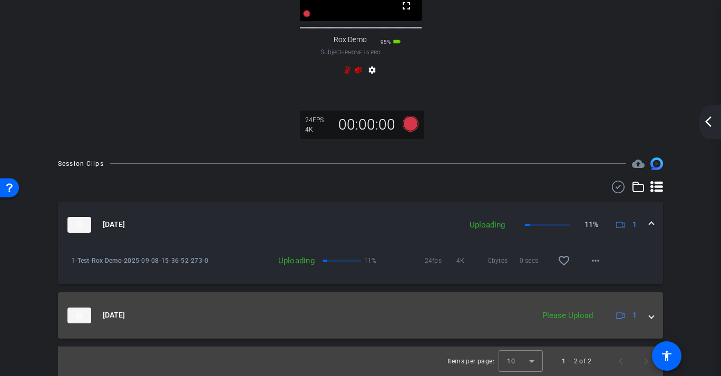
click at [650, 318] on span at bounding box center [651, 315] width 4 height 11
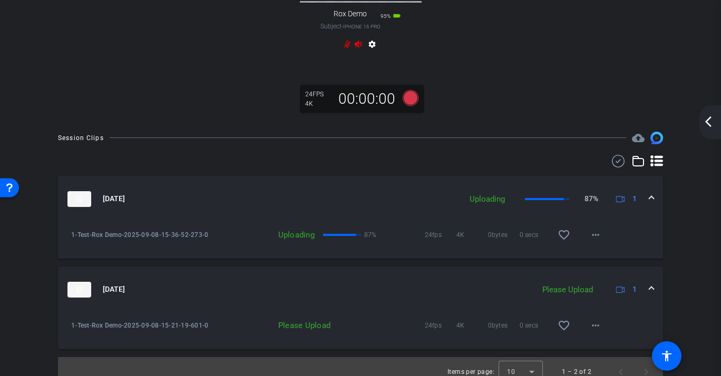
scroll to position [203, 0]
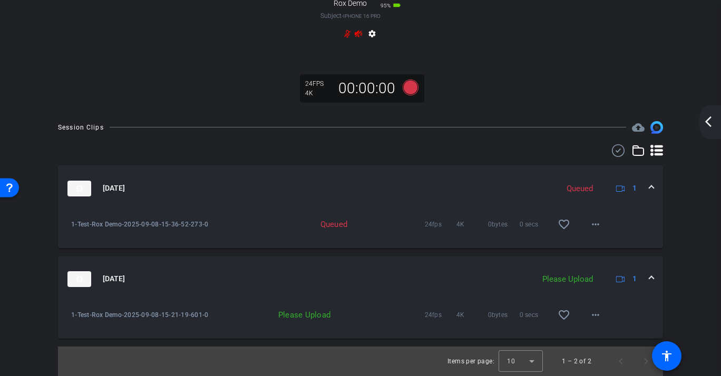
click at [584, 282] on div "Please Upload" at bounding box center [567, 279] width 61 height 12
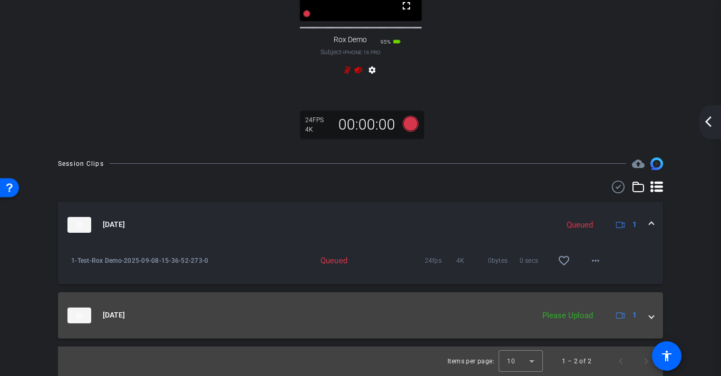
scroll to position [166, 0]
click at [571, 318] on div "Please Upload" at bounding box center [567, 316] width 61 height 12
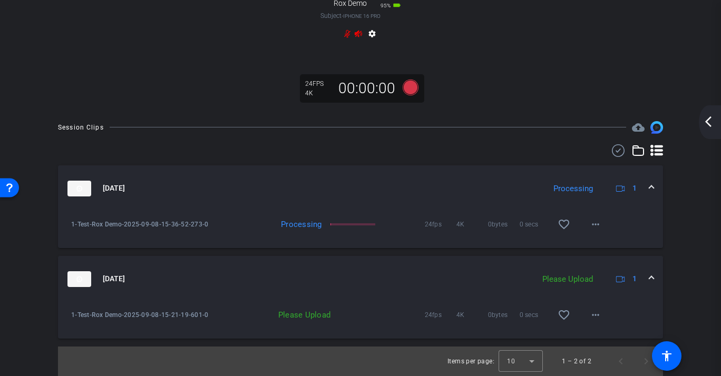
scroll to position [203, 0]
click at [606, 222] on span at bounding box center [595, 224] width 25 height 25
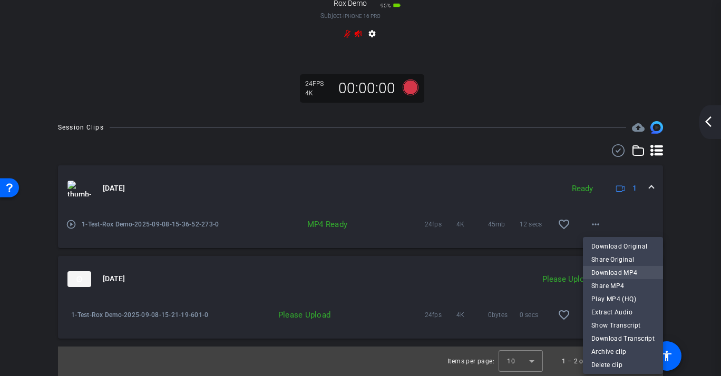
click at [611, 270] on span "Download MP4" at bounding box center [622, 273] width 63 height 13
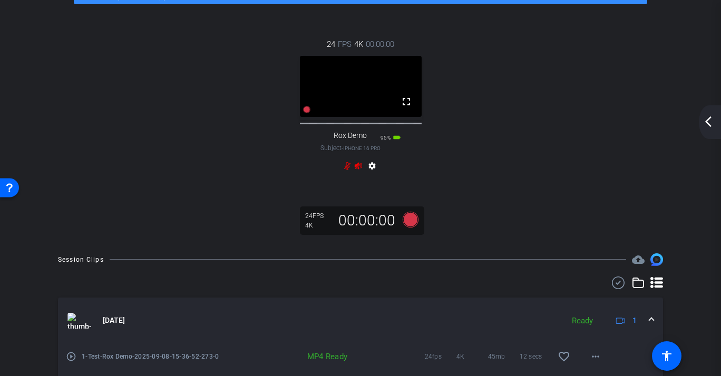
scroll to position [0, 0]
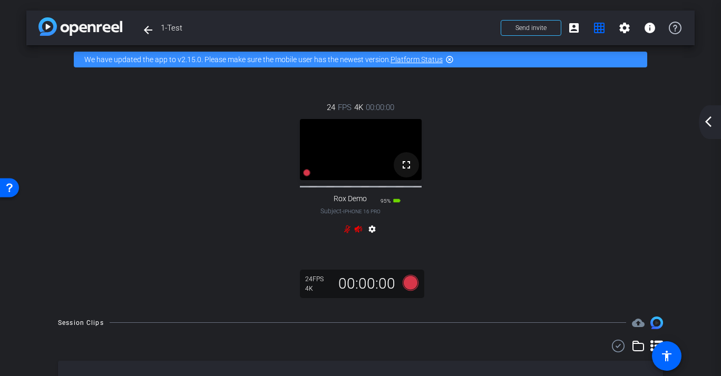
click at [404, 171] on mat-icon "fullscreen" at bounding box center [406, 165] width 13 height 13
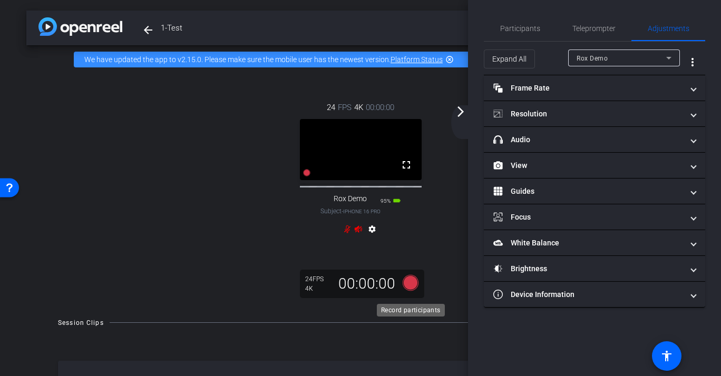
click at [410, 289] on icon at bounding box center [411, 282] width 16 height 16
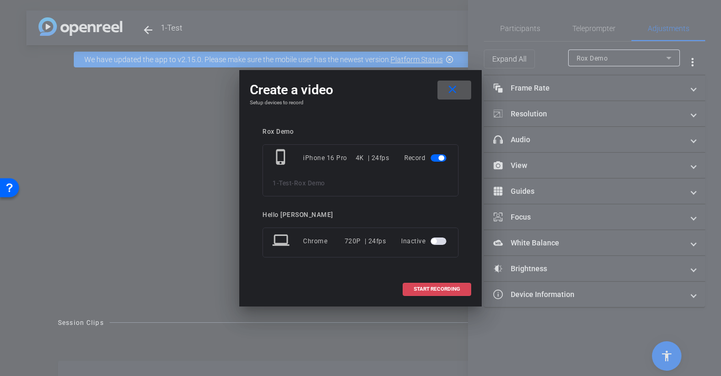
click at [420, 283] on span at bounding box center [436, 289] width 67 height 25
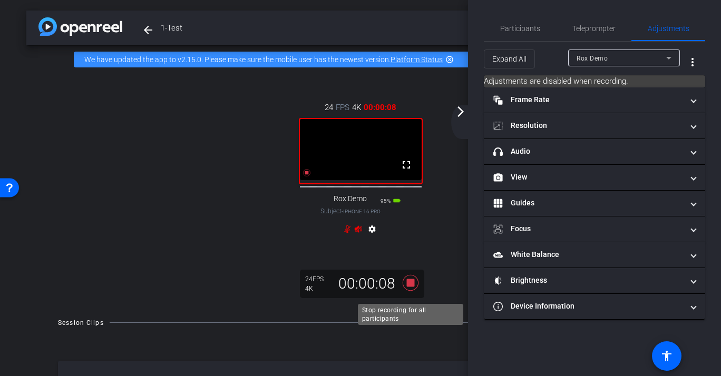
click at [413, 288] on icon at bounding box center [411, 282] width 16 height 16
